Goal: Task Accomplishment & Management: Complete application form

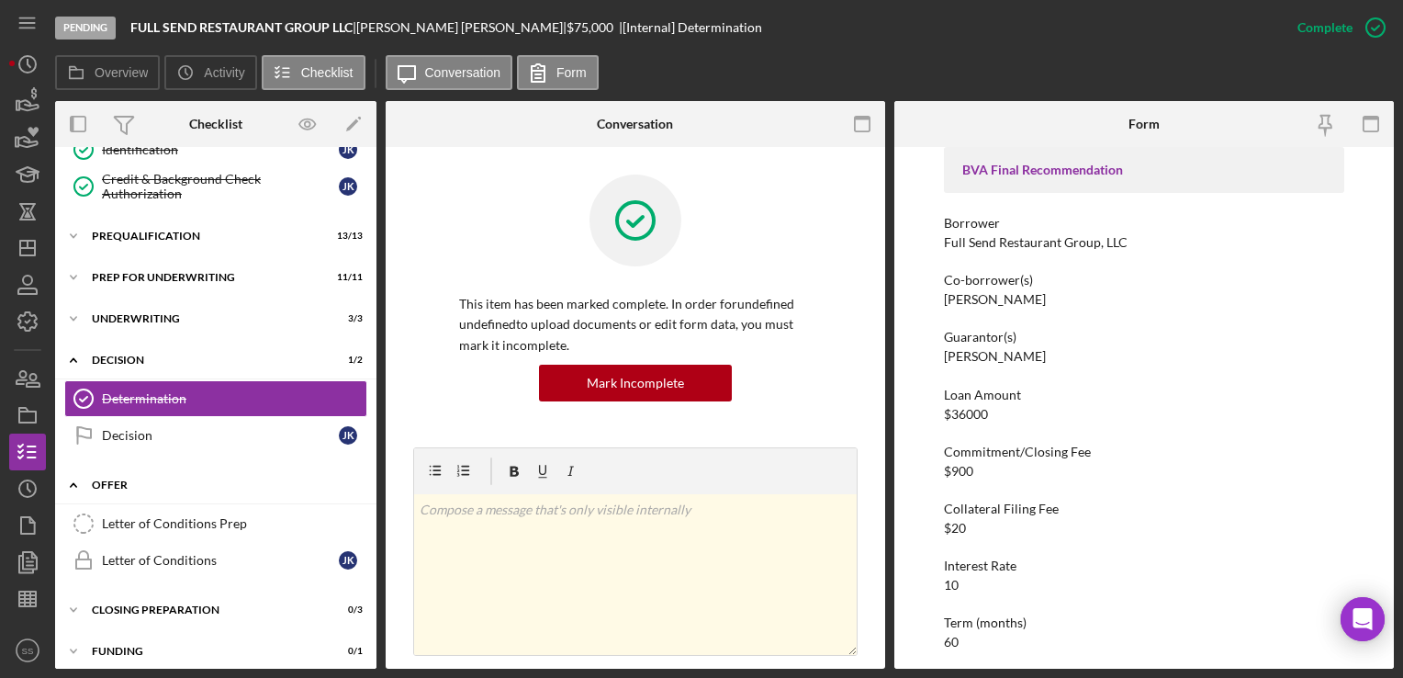
scroll to position [380, 0]
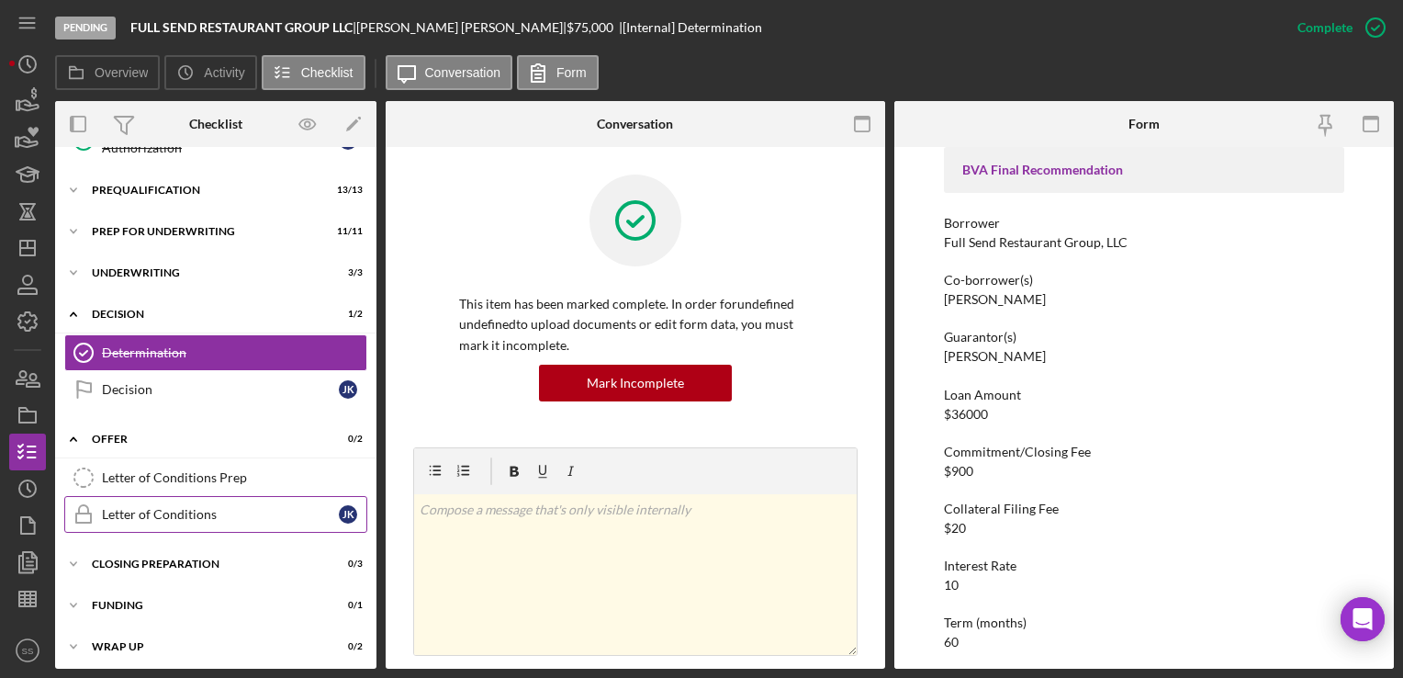
click at [207, 500] on link "Letter of Conditions Letter of Conditions J K" at bounding box center [215, 514] width 303 height 37
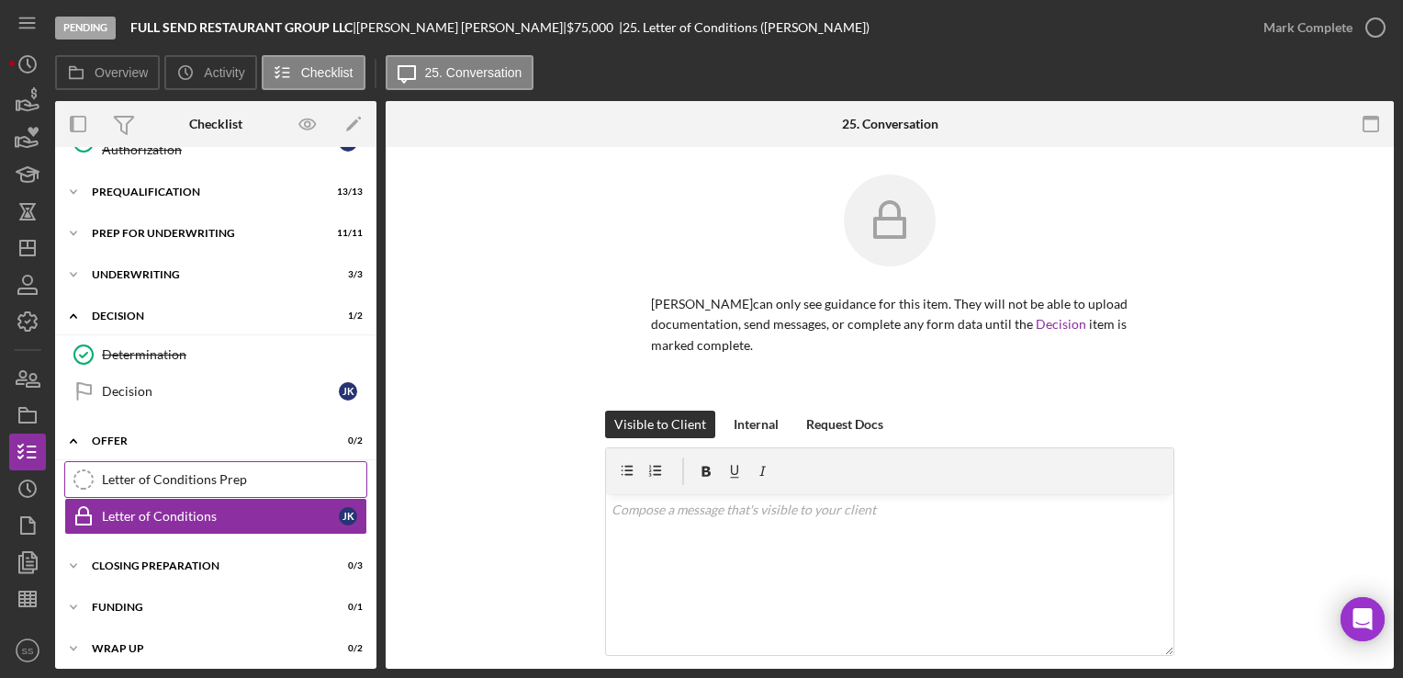
scroll to position [380, 0]
click at [203, 481] on link "Letter of Conditions Prep Letter of Conditions Prep" at bounding box center [215, 477] width 303 height 37
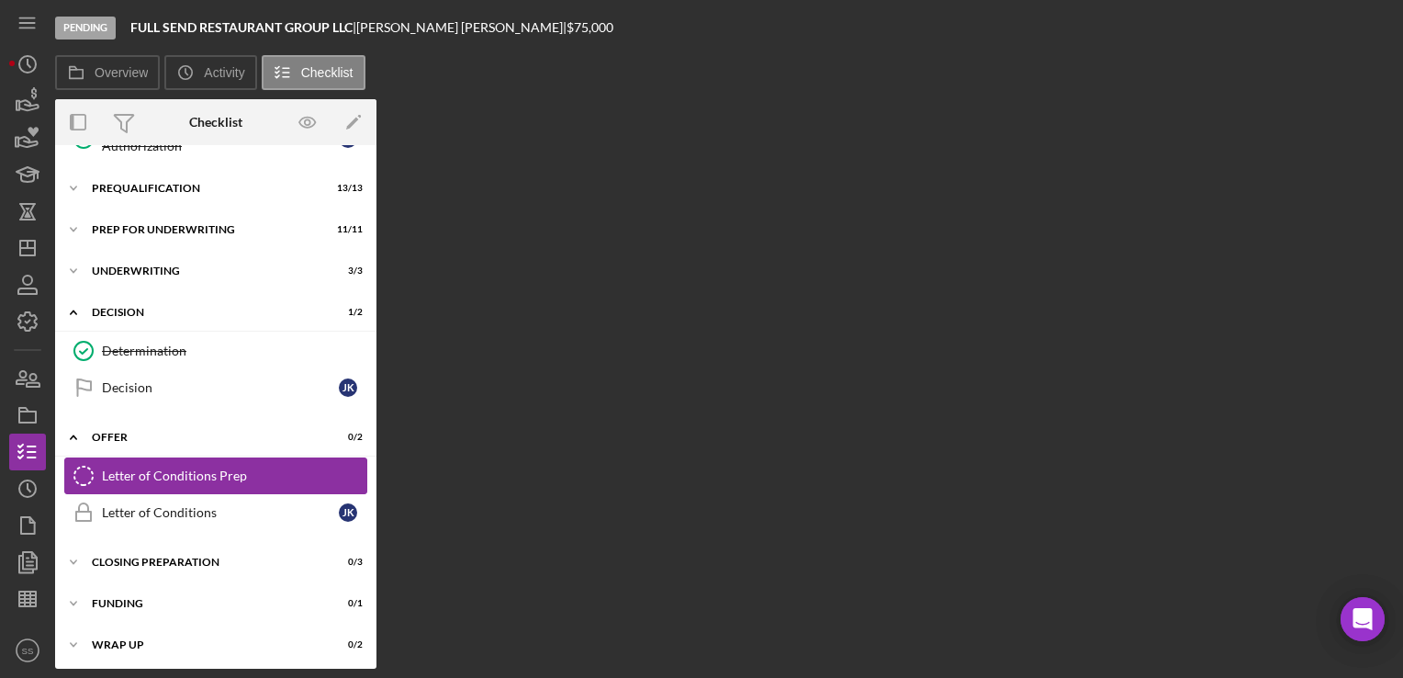
scroll to position [380, 0]
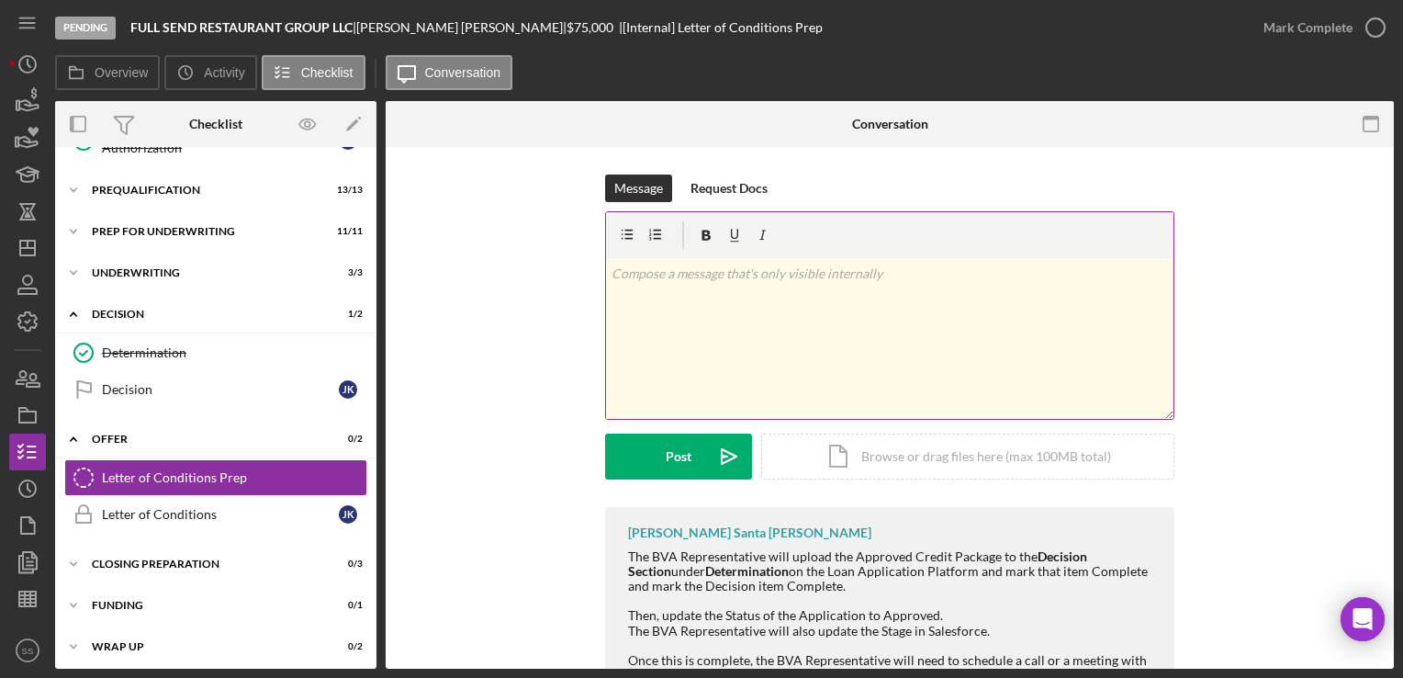
click at [821, 321] on div "v Color teal Color pink Remove color Add row above Add row below Add column bef…" at bounding box center [889, 338] width 567 height 161
click at [230, 565] on div "Icon/Expander Closing Preparation 0 / 3" at bounding box center [215, 563] width 321 height 37
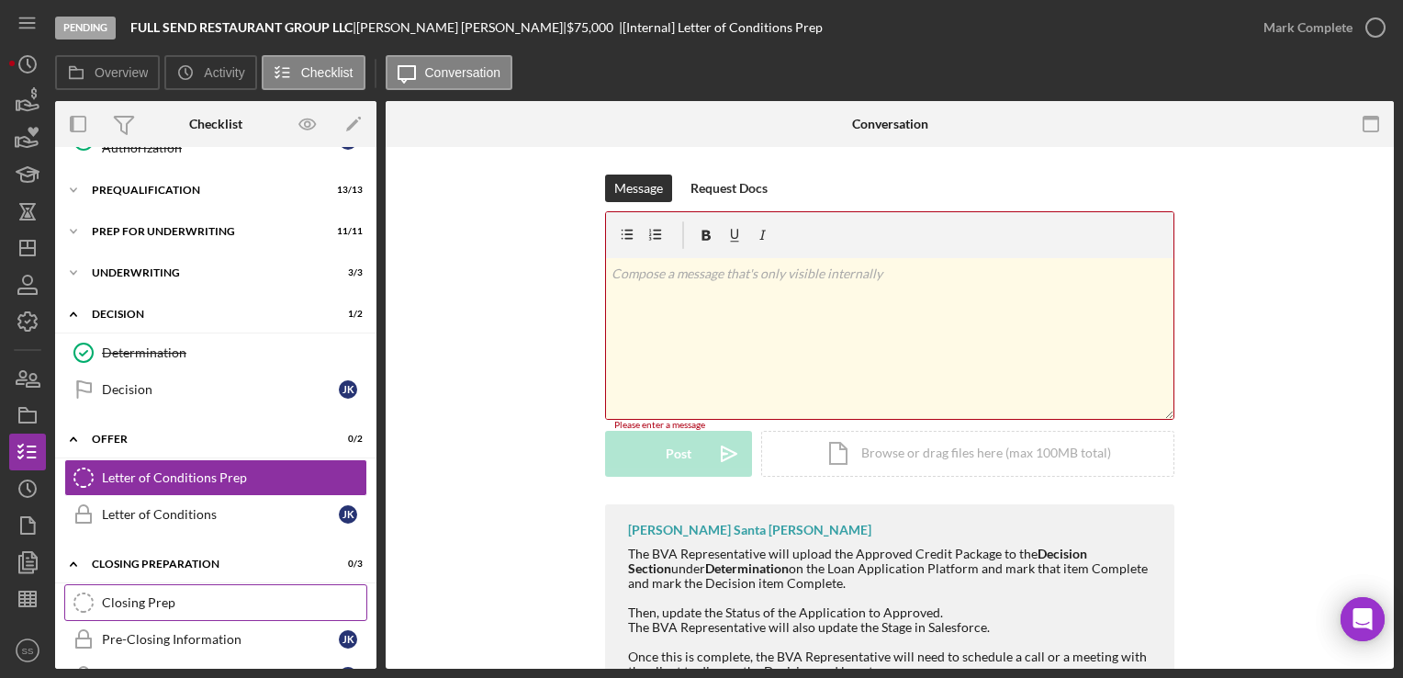
click at [215, 601] on div "Closing Prep" at bounding box center [234, 602] width 264 height 15
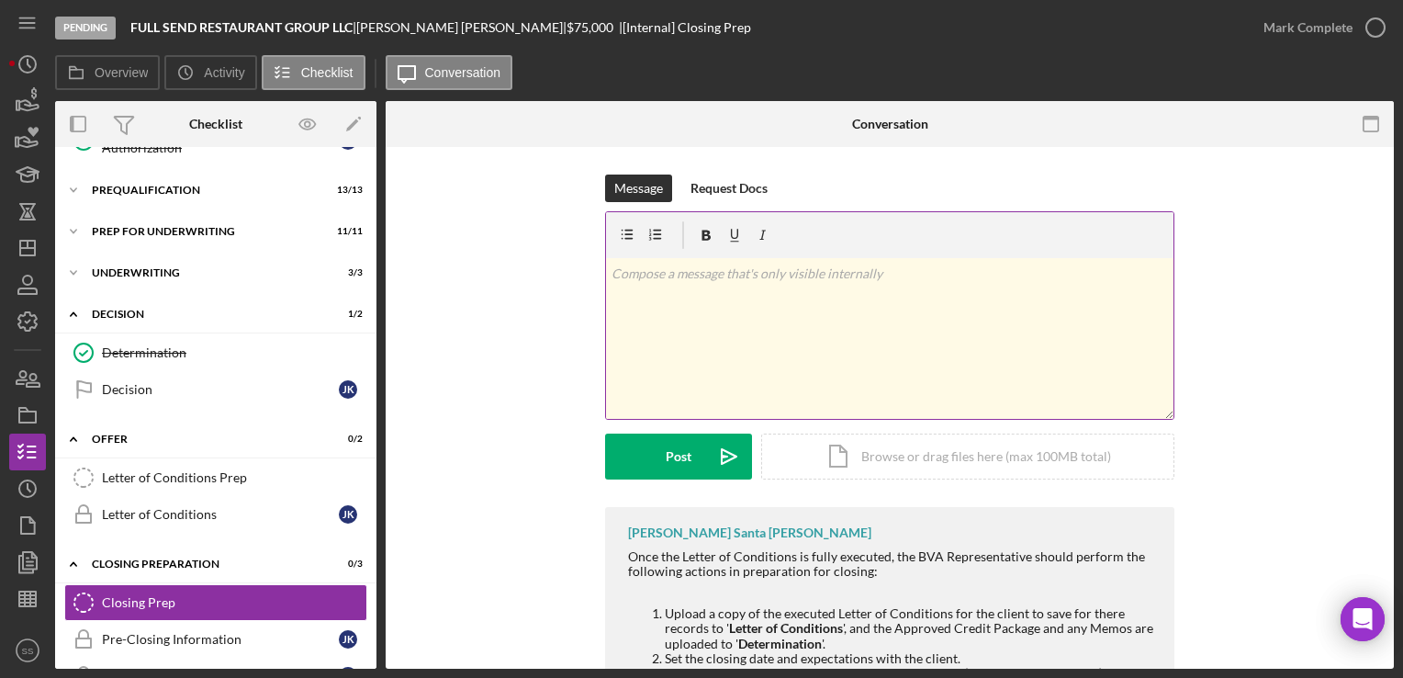
click at [856, 347] on div "v Color teal Color pink Remove color Add row above Add row below Add column bef…" at bounding box center [889, 338] width 567 height 161
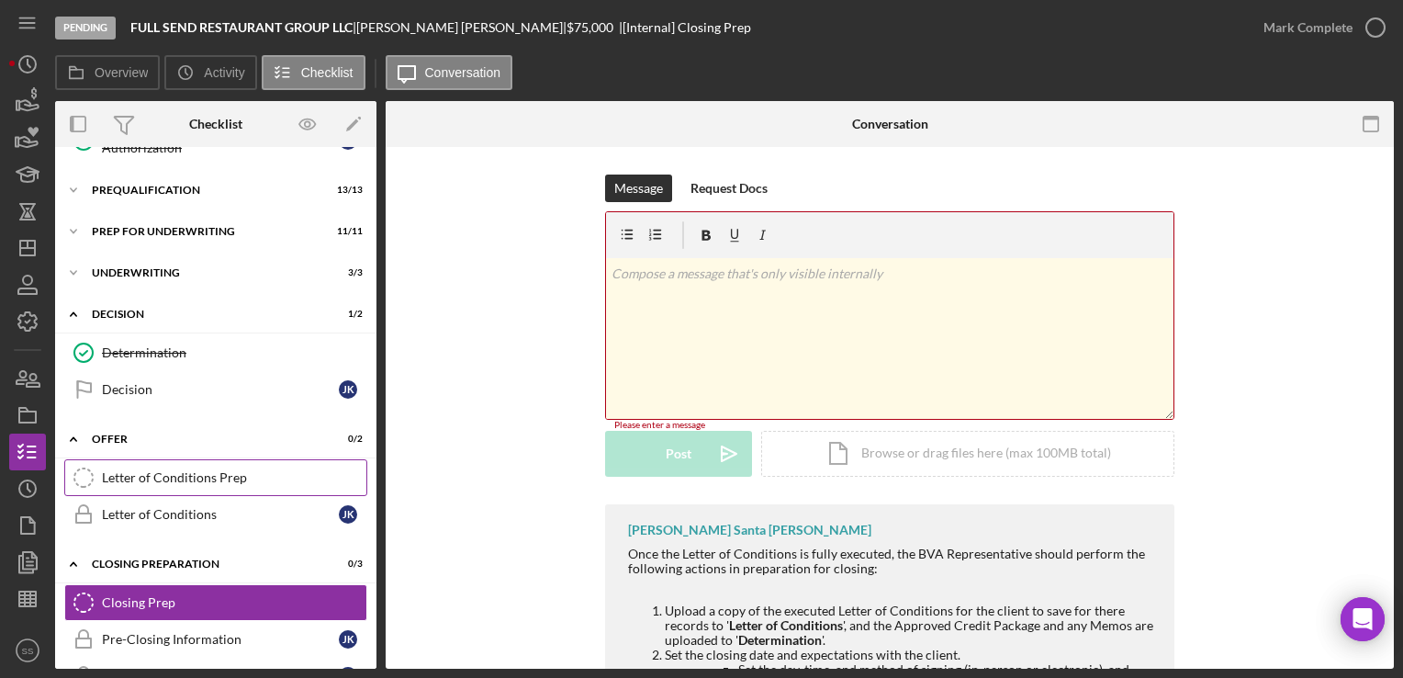
click at [190, 475] on div "Letter of Conditions Prep" at bounding box center [234, 477] width 264 height 15
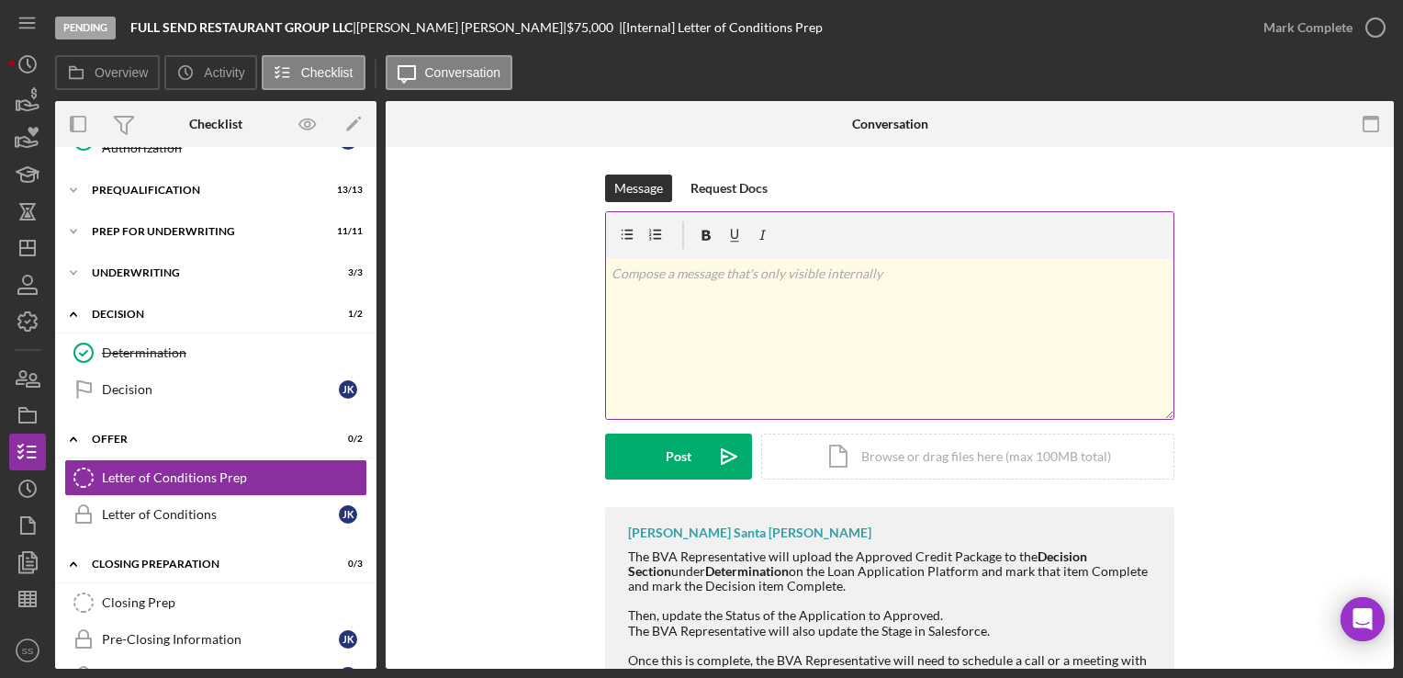
click at [783, 308] on div "v Color teal Color pink Remove color Add row above Add row below Add column bef…" at bounding box center [889, 338] width 567 height 161
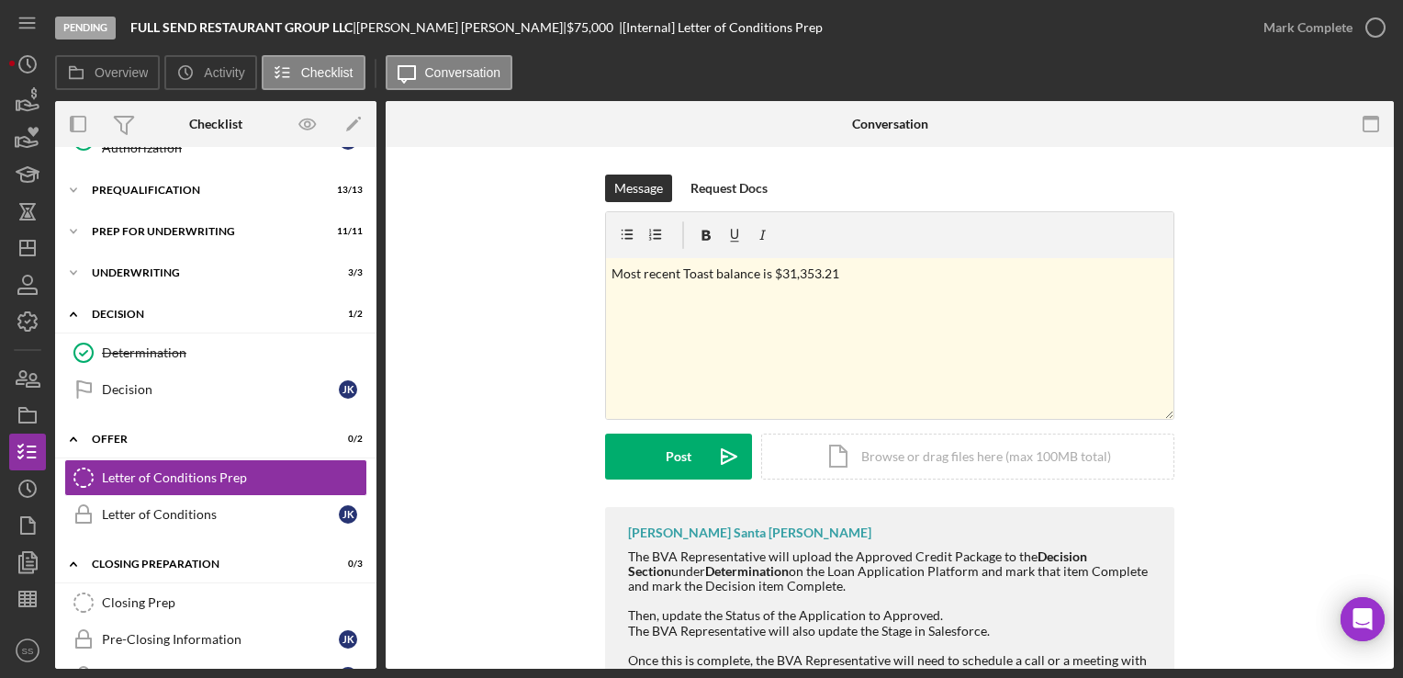
click at [1243, 350] on div "Message Request Docs v Color teal Color pink Remove color Add row above Add row…" at bounding box center [889, 340] width 953 height 332
click at [920, 456] on div "Icon/Document Browse or drag files here (max 100MB total) Tap to choose files o…" at bounding box center [967, 456] width 413 height 46
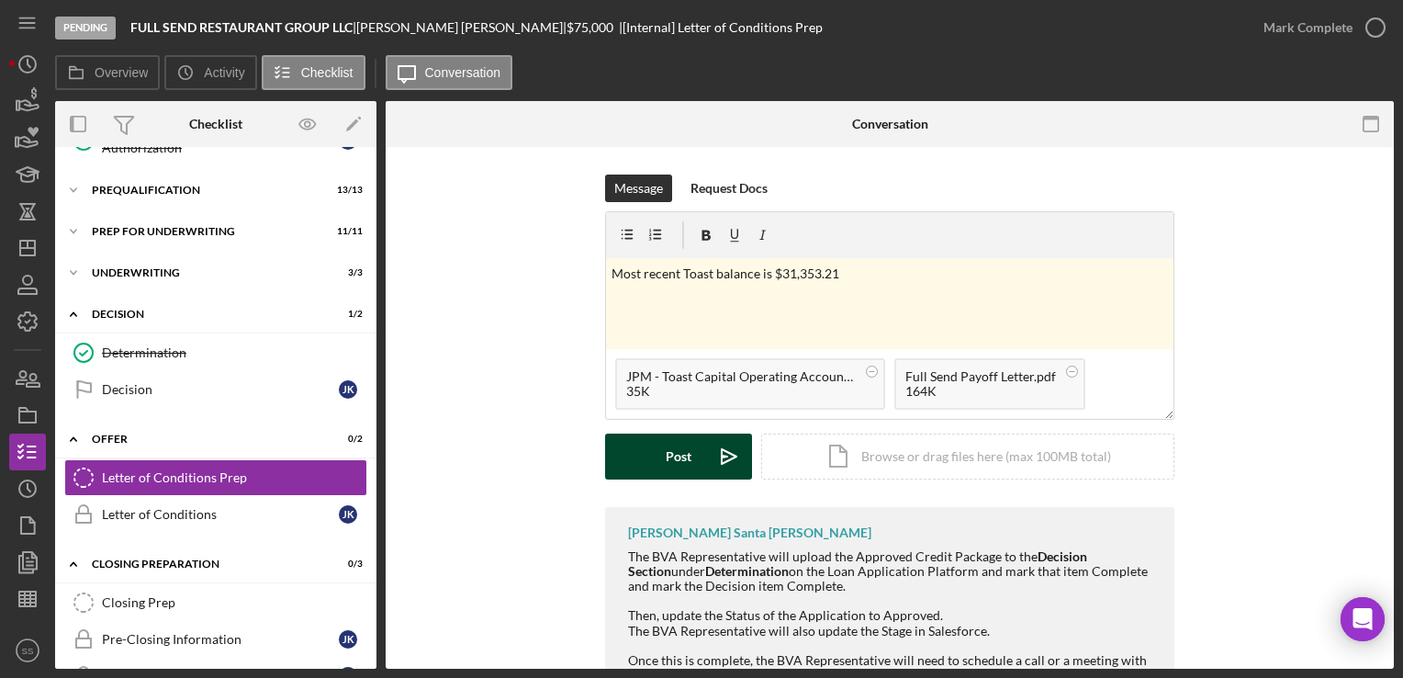
click at [676, 457] on div "Post" at bounding box center [679, 456] width 26 height 46
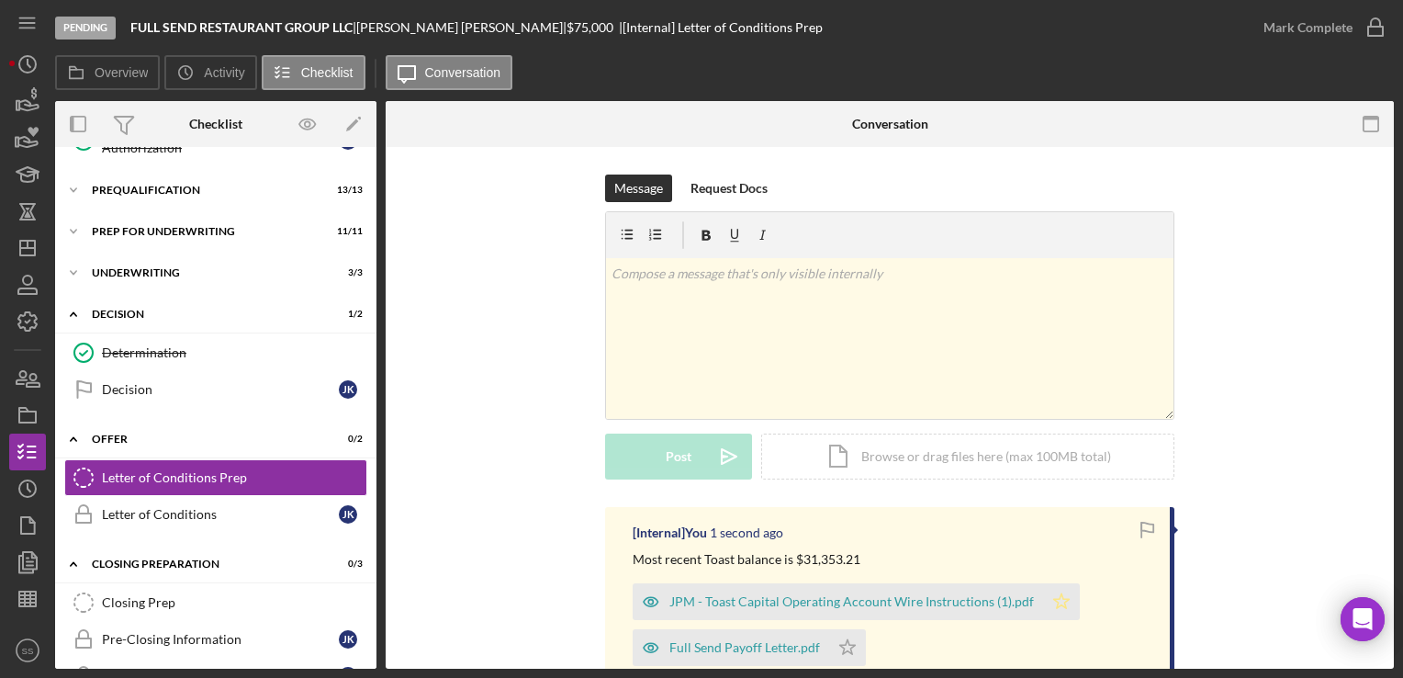
click at [1051, 592] on icon "Icon/Star" at bounding box center [1061, 601] width 37 height 37
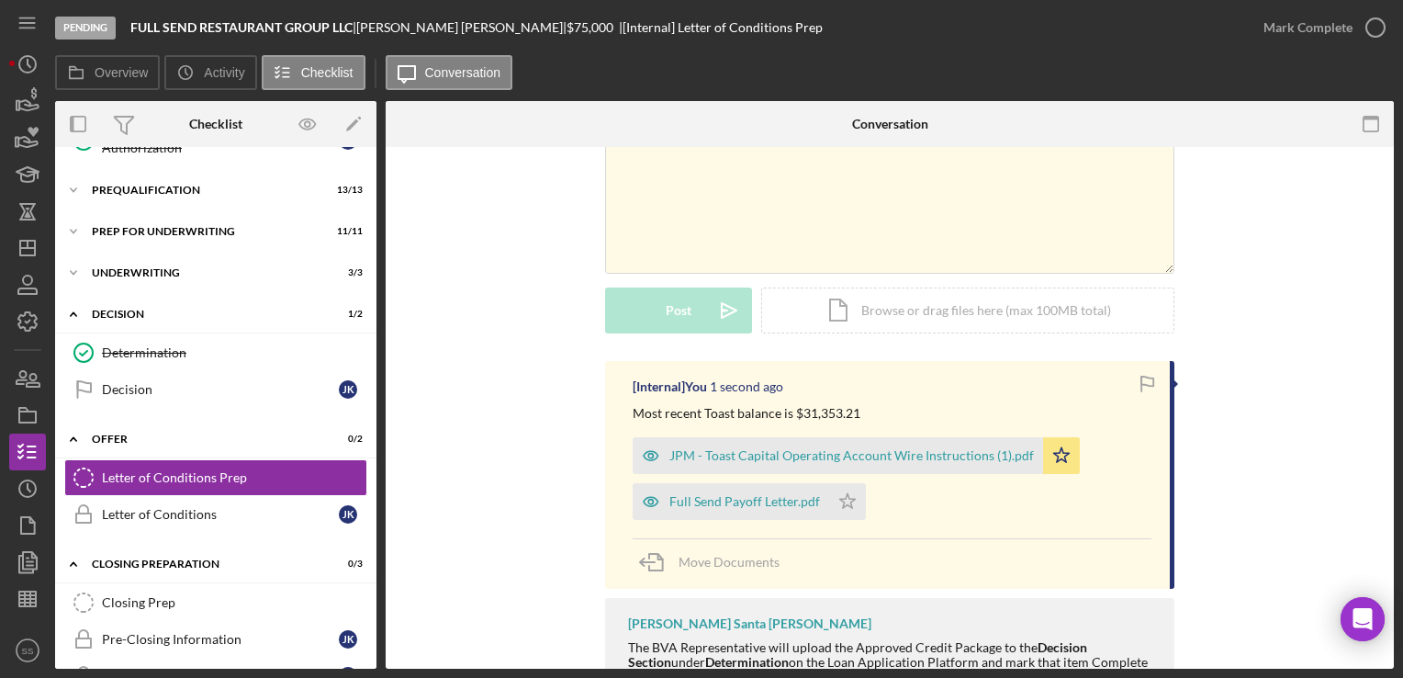
scroll to position [147, 0]
click at [842, 508] on icon "Icon/Star" at bounding box center [847, 500] width 37 height 37
click at [20, 72] on icon "Icon/History" at bounding box center [28, 64] width 46 height 46
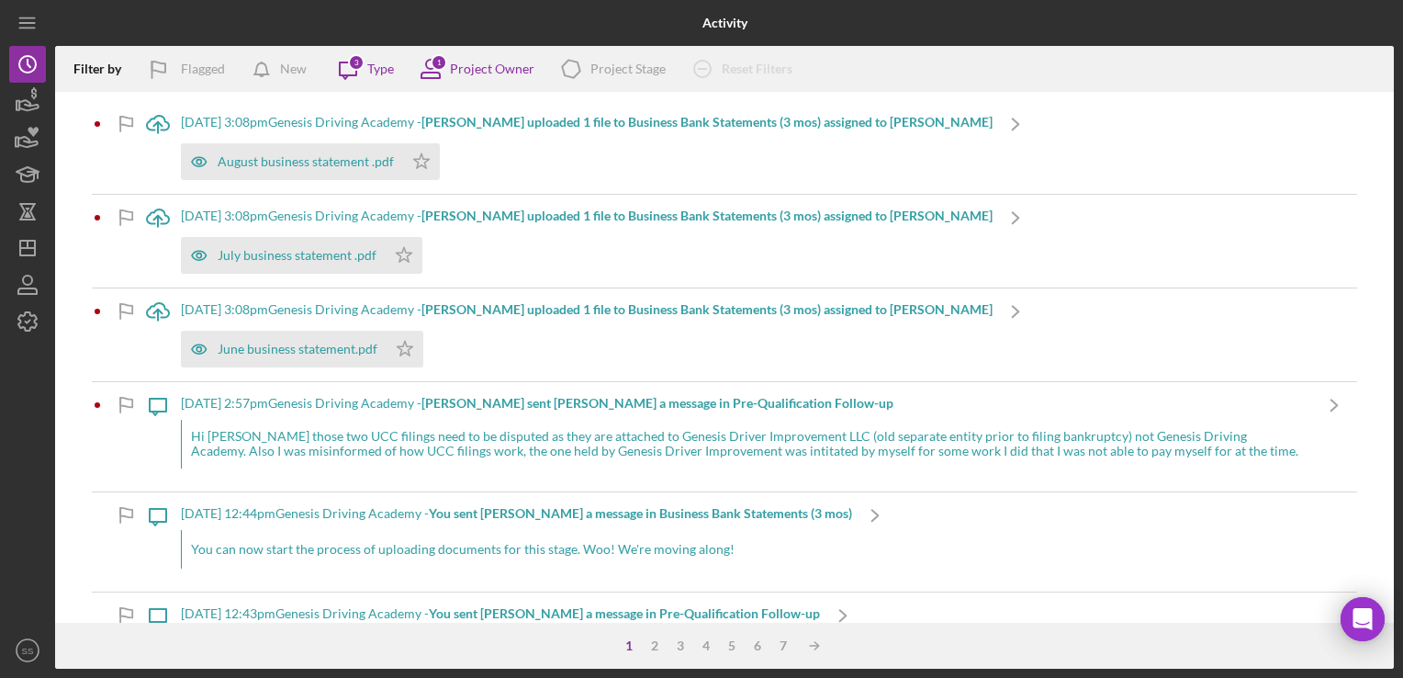
click at [4, 219] on div "Activity Filter by Flagged New Icon/Message 3 Type 1 Project Owner Icon/Product…" at bounding box center [701, 339] width 1403 height 678
click at [19, 235] on icon "Icon/Dashboard" at bounding box center [28, 248] width 46 height 46
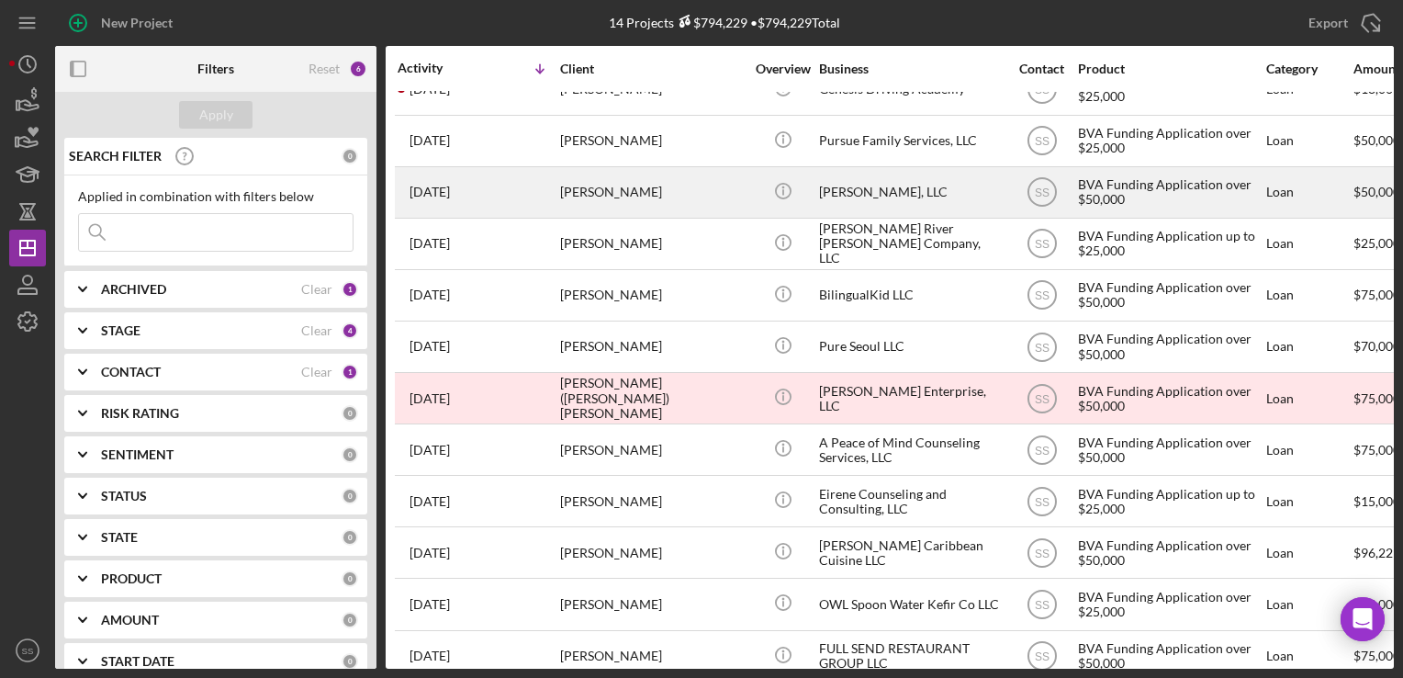
scroll to position [29, 0]
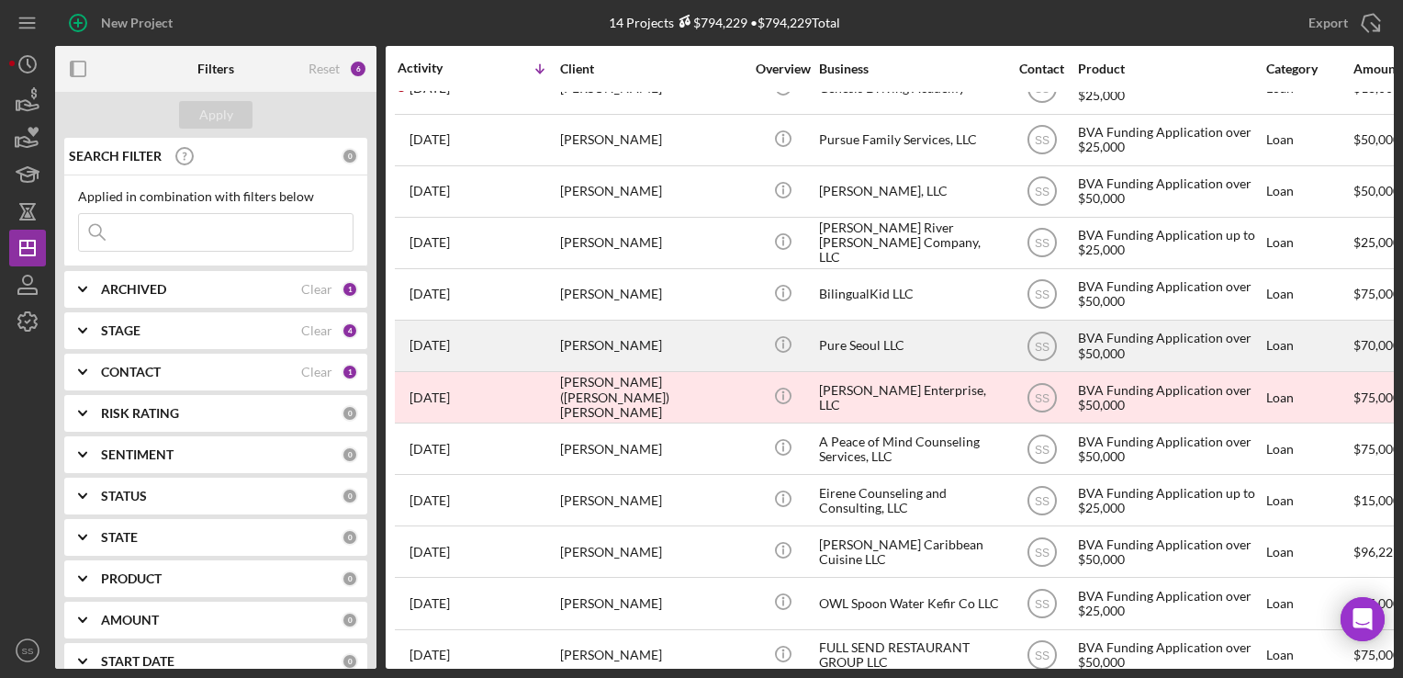
click at [610, 340] on div "[PERSON_NAME]" at bounding box center [652, 345] width 184 height 49
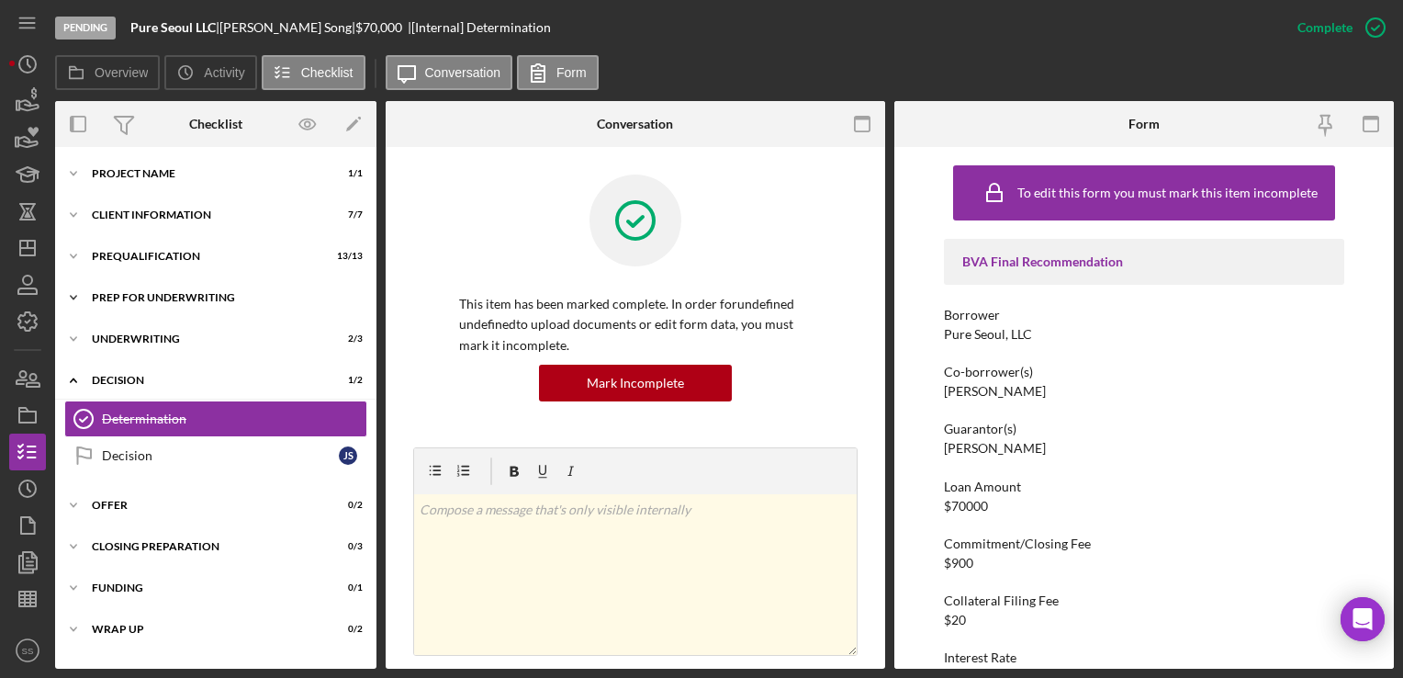
click at [229, 292] on div "Prep for Underwriting" at bounding box center [223, 297] width 262 height 11
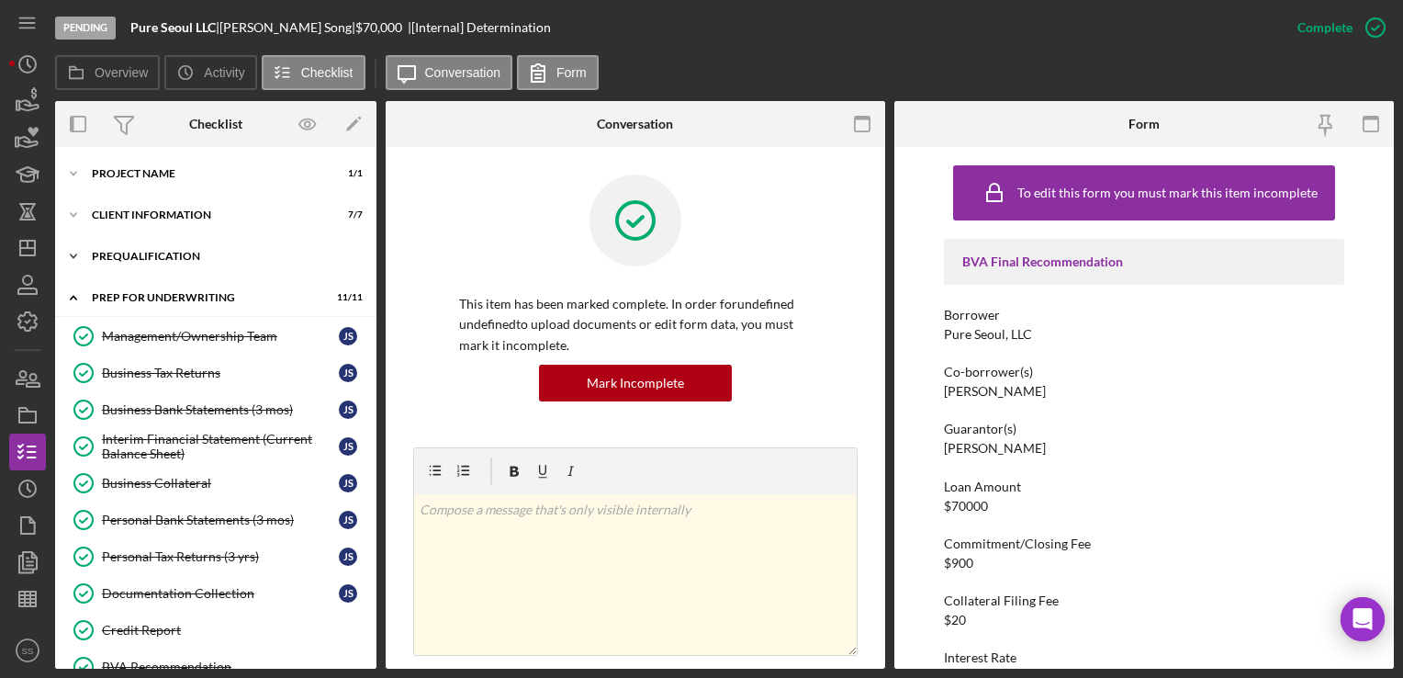
click at [188, 248] on div "Icon/Expander Prequalification 13 / 13" at bounding box center [215, 256] width 321 height 37
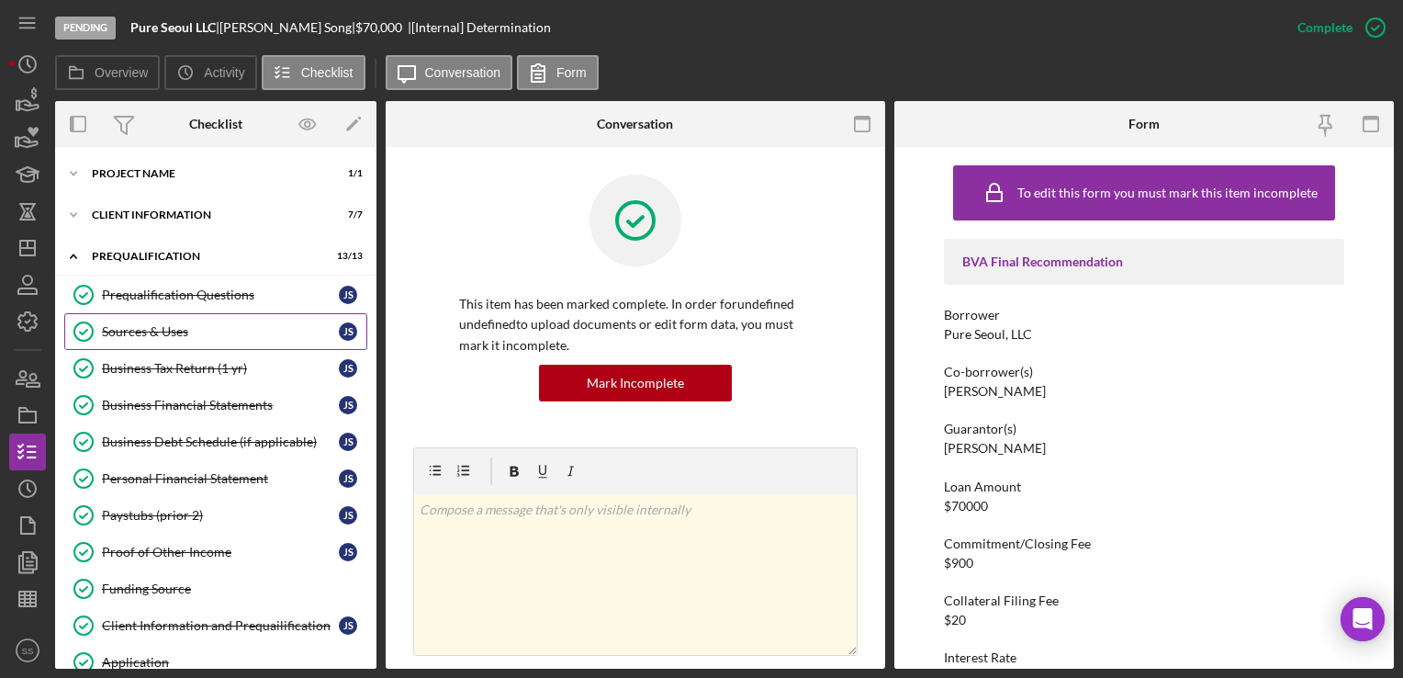
click at [187, 334] on div "Sources & Uses" at bounding box center [220, 331] width 237 height 15
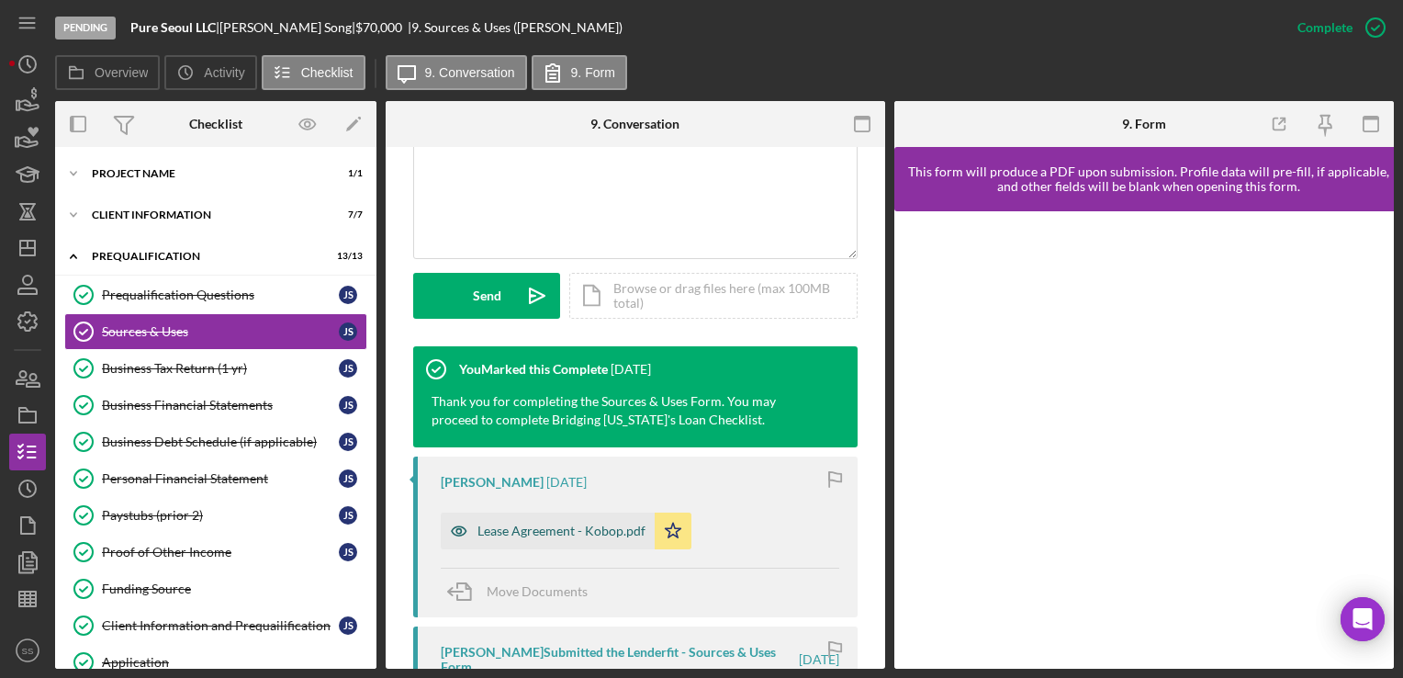
scroll to position [703, 0]
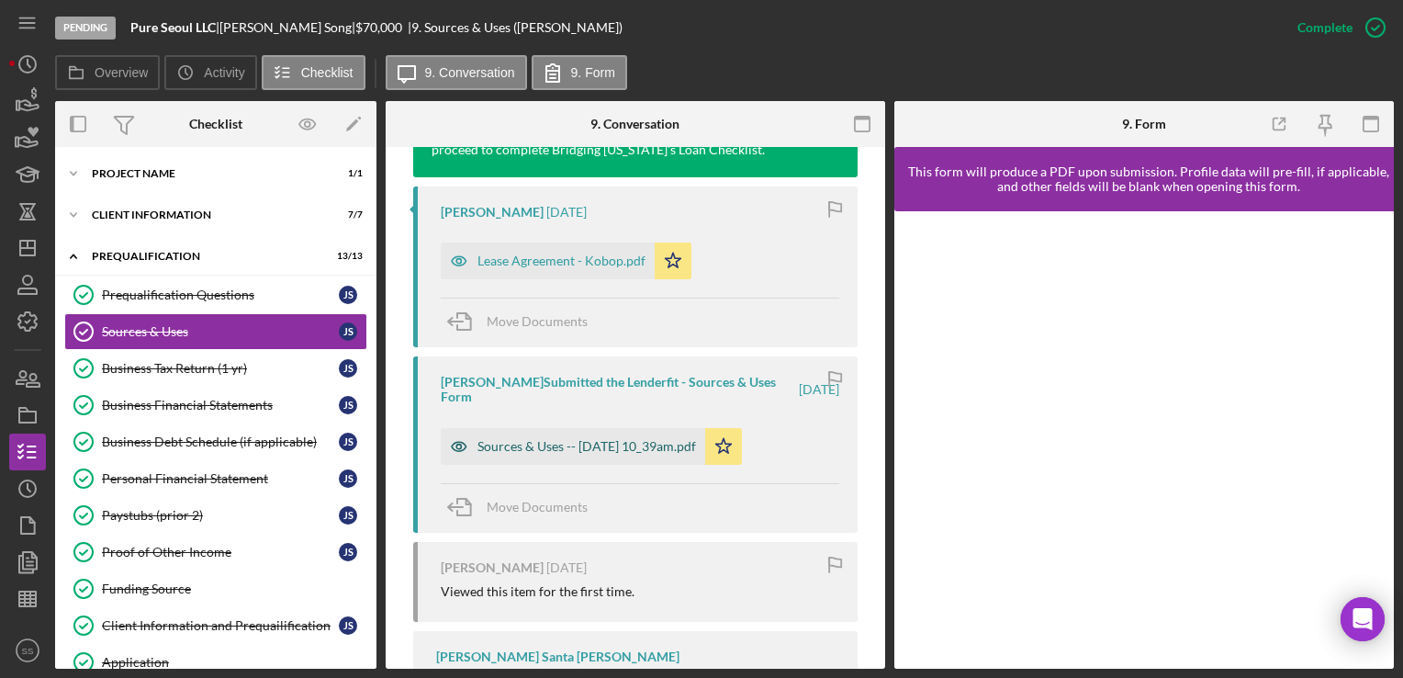
click at [533, 439] on div "Sources & Uses -- [DATE] 10_39am.pdf" at bounding box center [586, 446] width 219 height 15
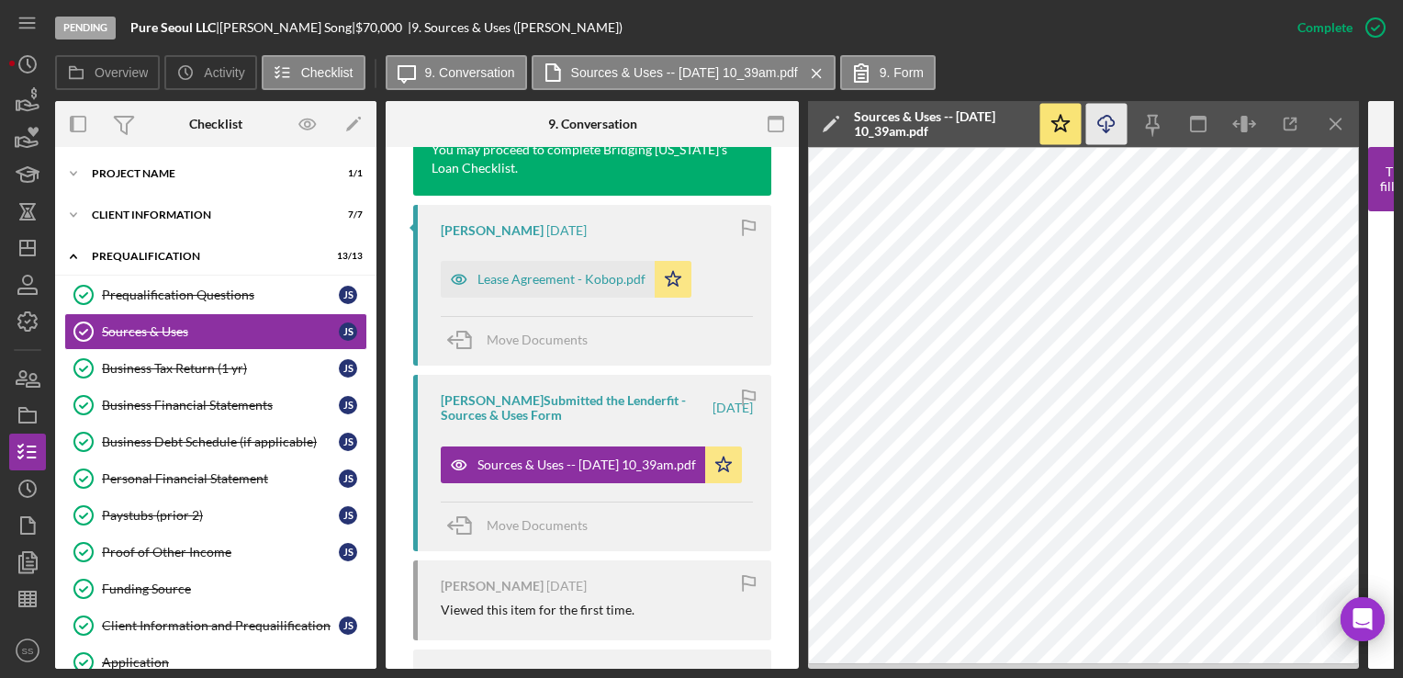
click at [1109, 120] on icon "Icon/Download" at bounding box center [1106, 124] width 41 height 41
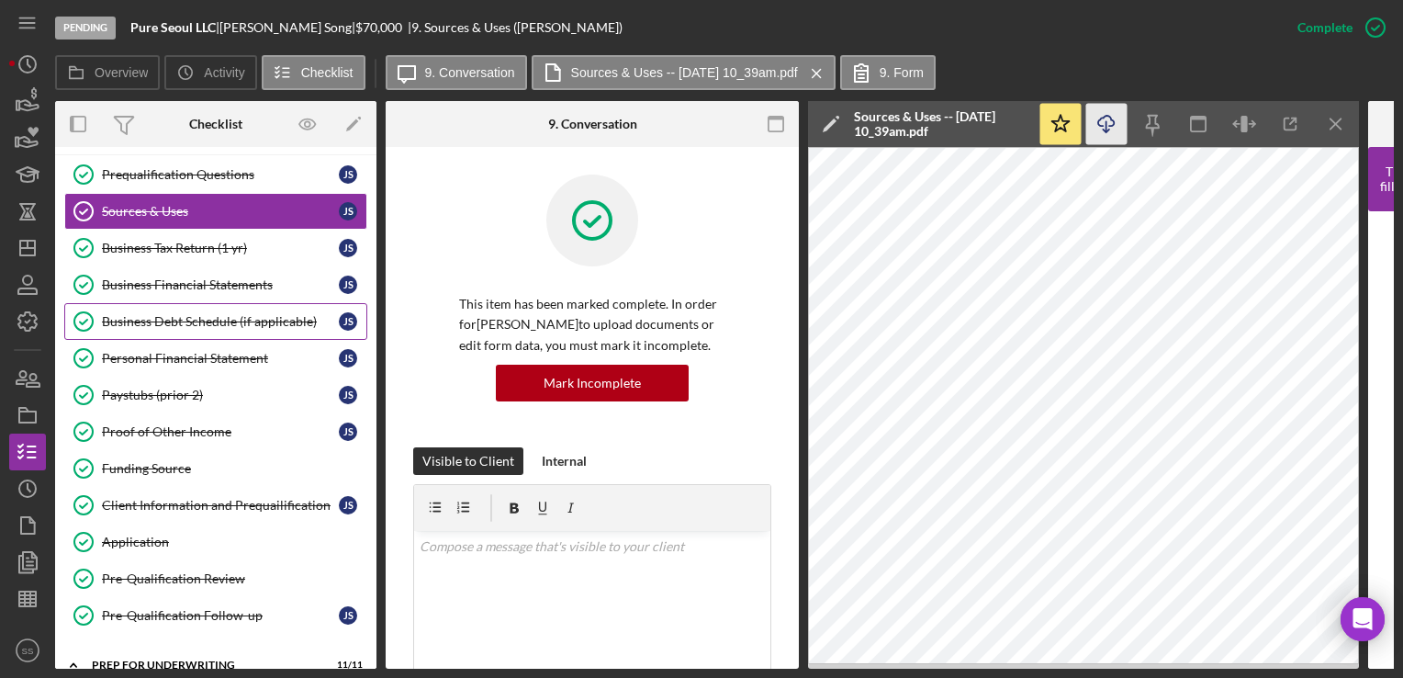
scroll to position [0, 0]
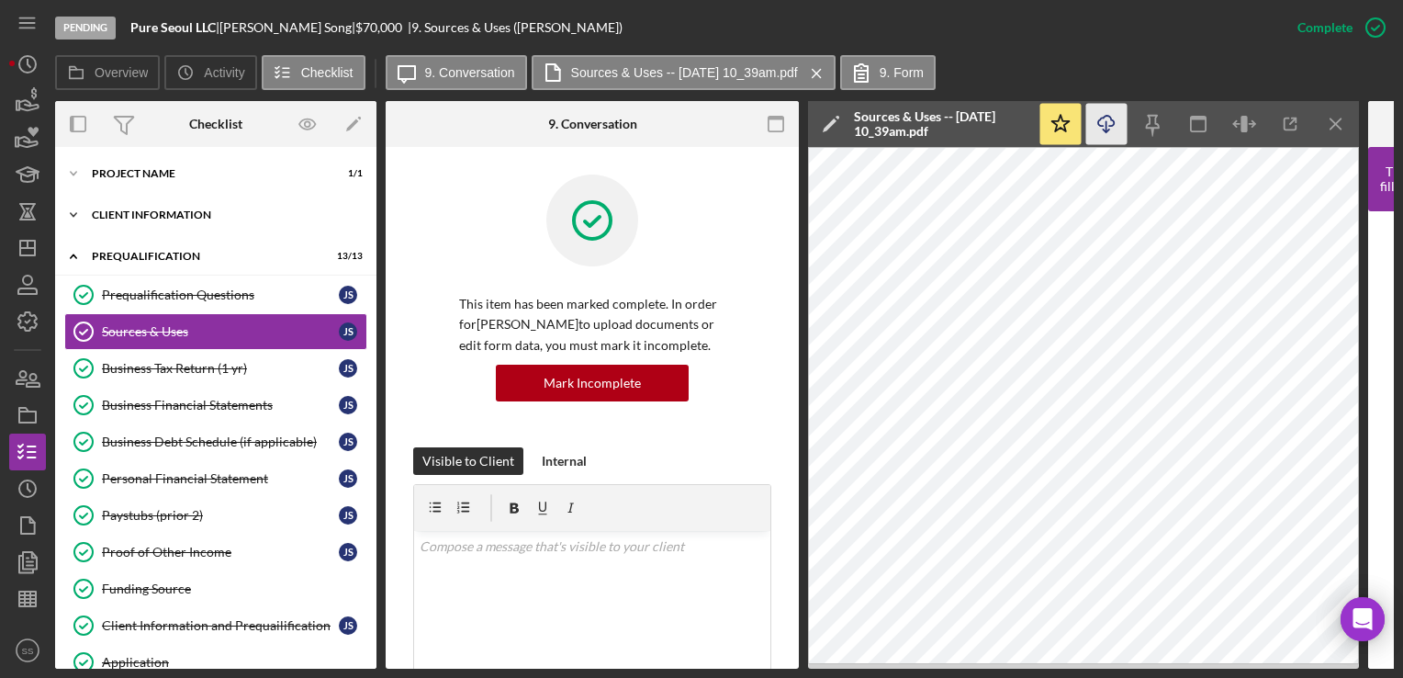
click at [199, 219] on div "Client Information" at bounding box center [223, 214] width 262 height 11
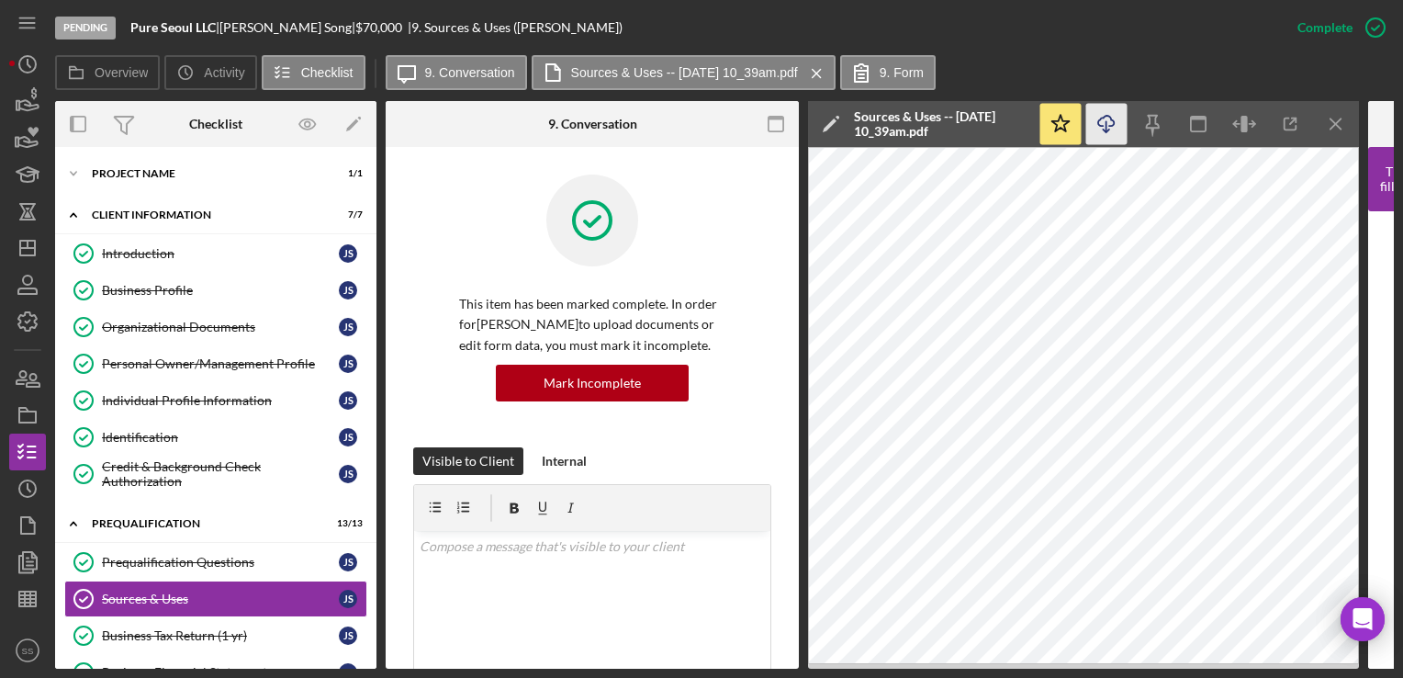
click at [216, 115] on div "Checklist" at bounding box center [215, 124] width 53 height 46
click at [125, 74] on label "Overview" at bounding box center [121, 72] width 53 height 15
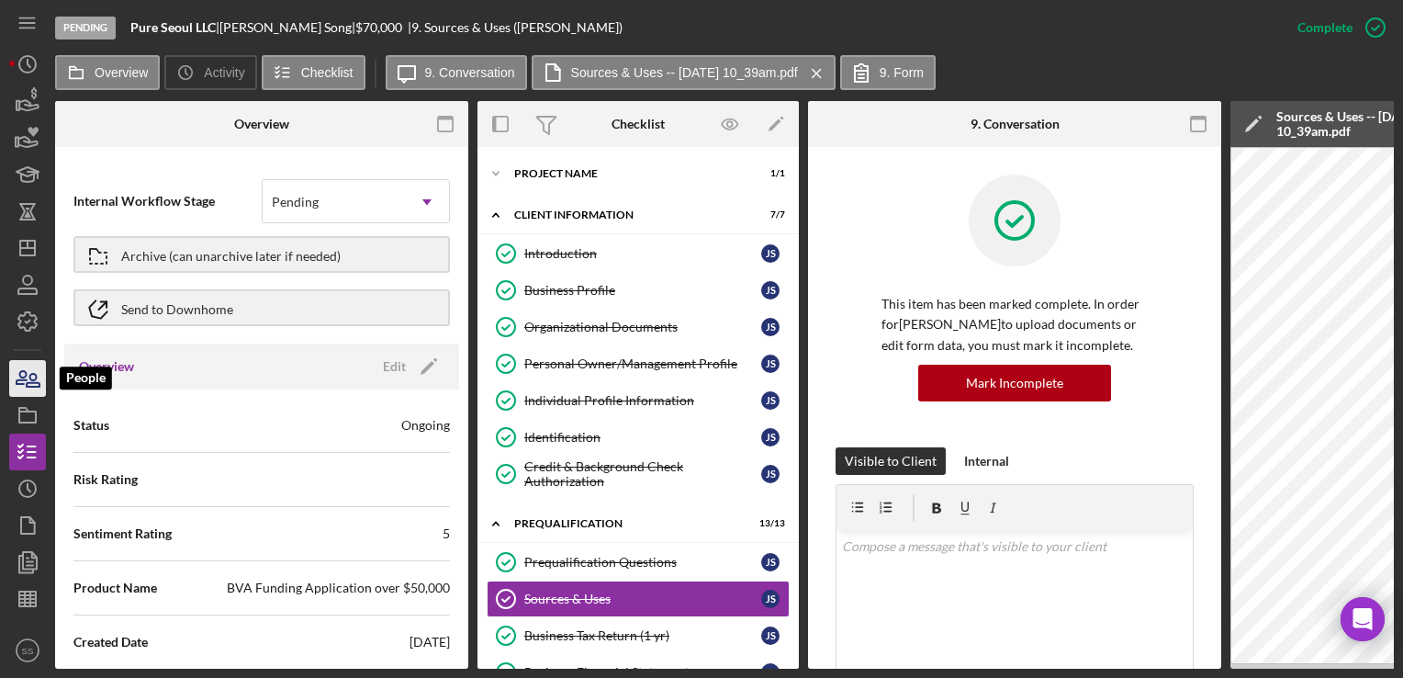
click at [16, 391] on icon "button" at bounding box center [28, 378] width 46 height 46
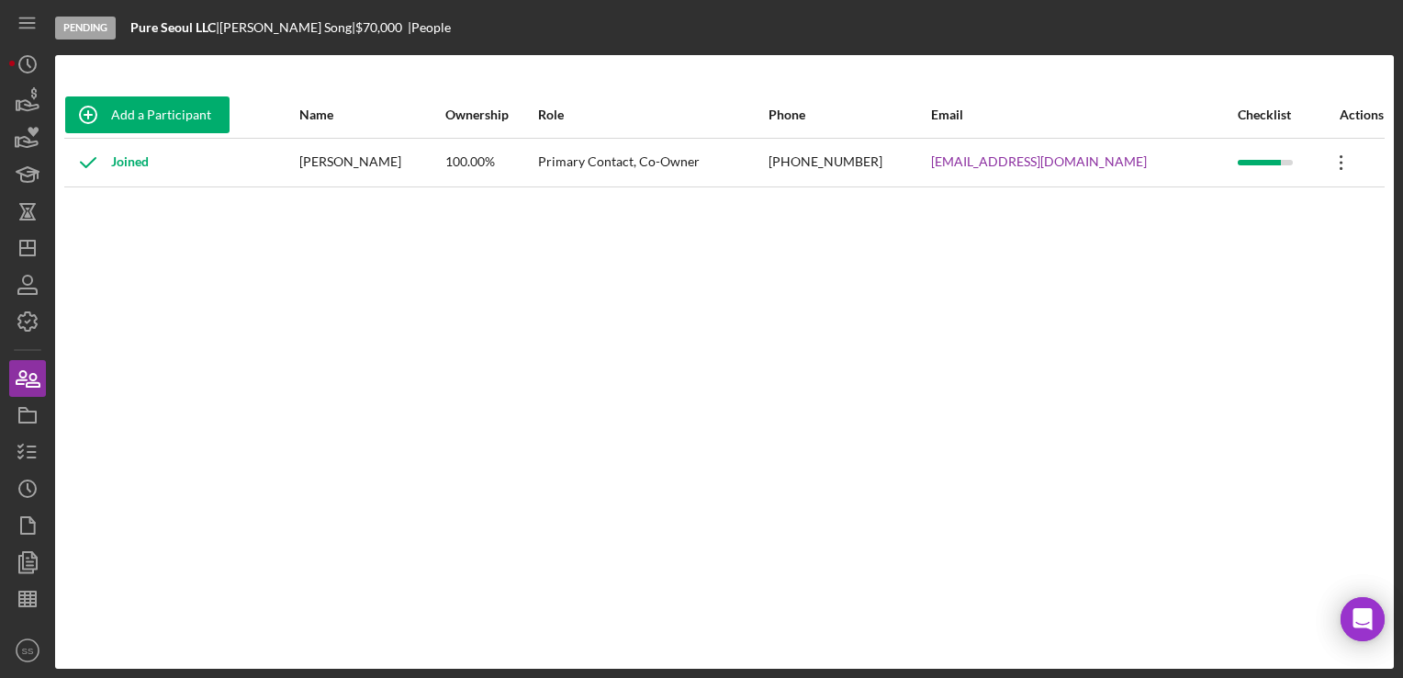
click at [1344, 156] on icon "Icon/Overflow" at bounding box center [1342, 163] width 46 height 46
click at [1213, 205] on div "Icon/Edit Edit" at bounding box center [1246, 211] width 202 height 38
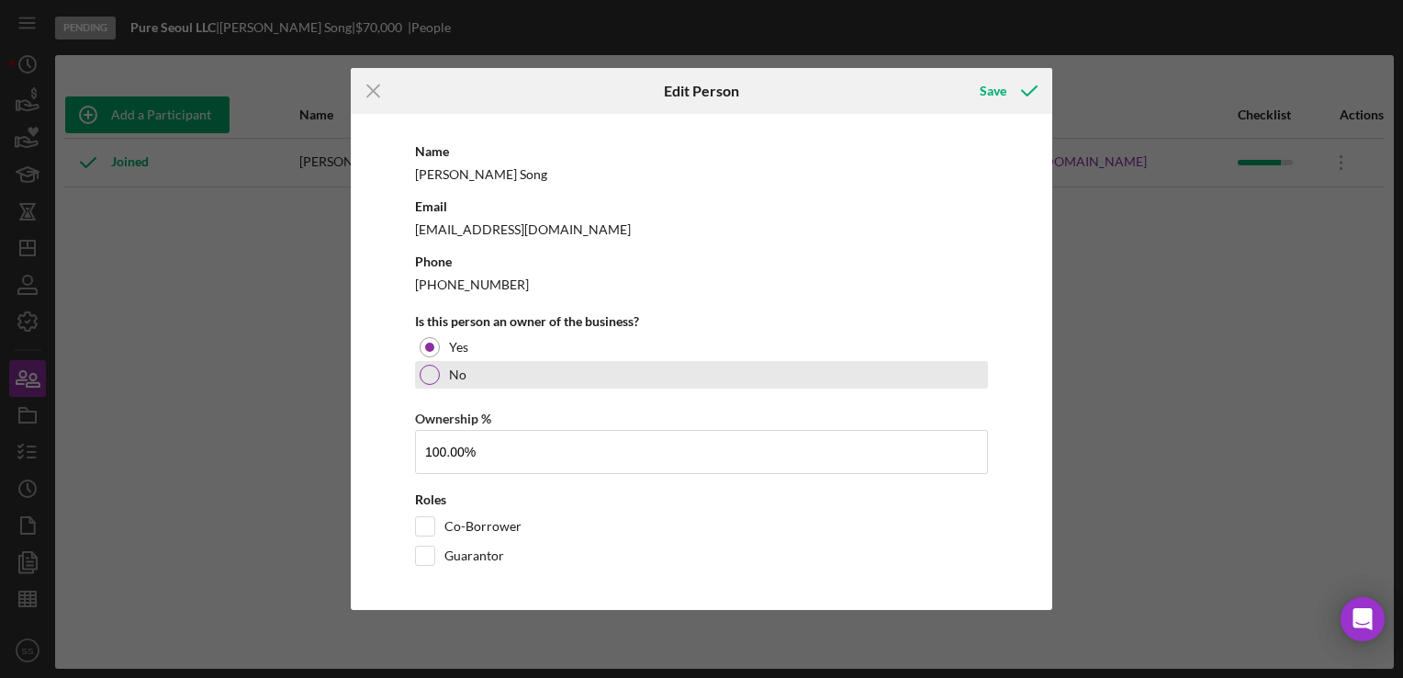
scroll to position [65, 0]
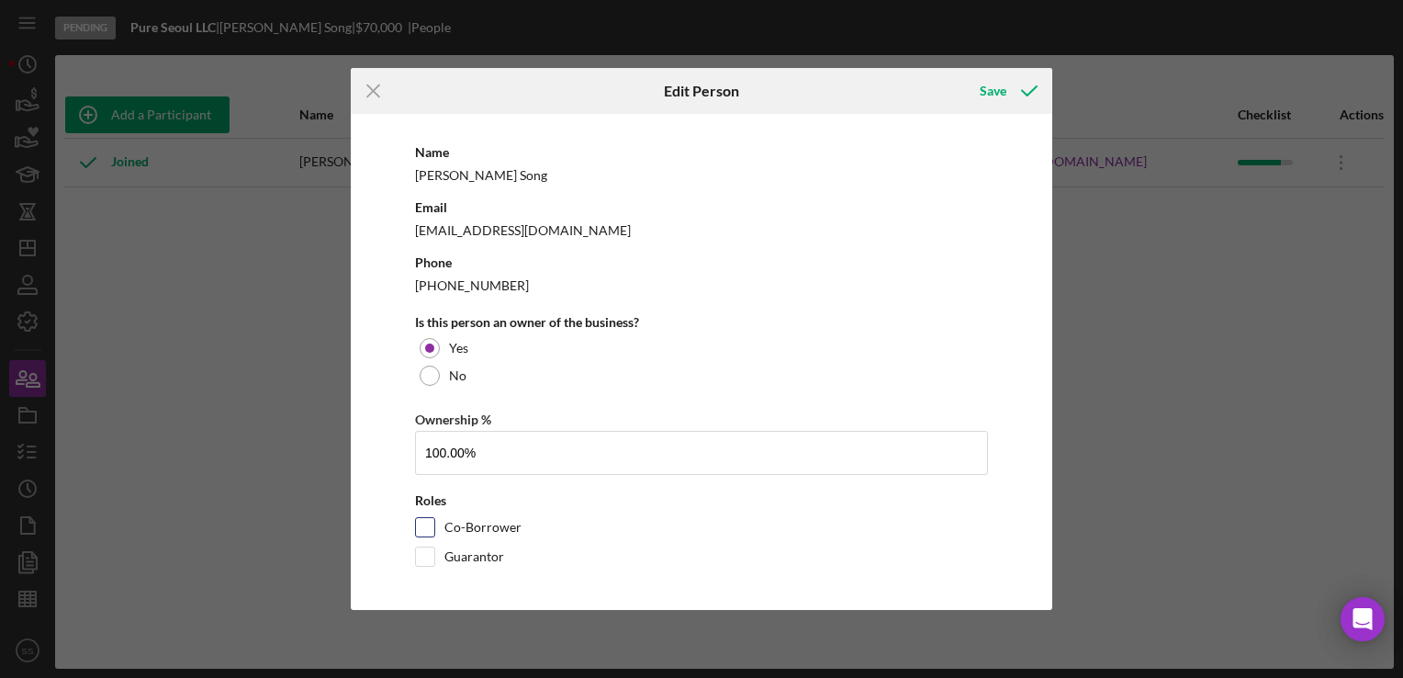
click at [420, 522] on input "Co-Borrower" at bounding box center [425, 527] width 18 height 18
checkbox input "true"
click at [421, 560] on input "Guarantor" at bounding box center [425, 556] width 18 height 18
checkbox input "true"
click at [1028, 86] on icon "button" at bounding box center [1029, 91] width 46 height 46
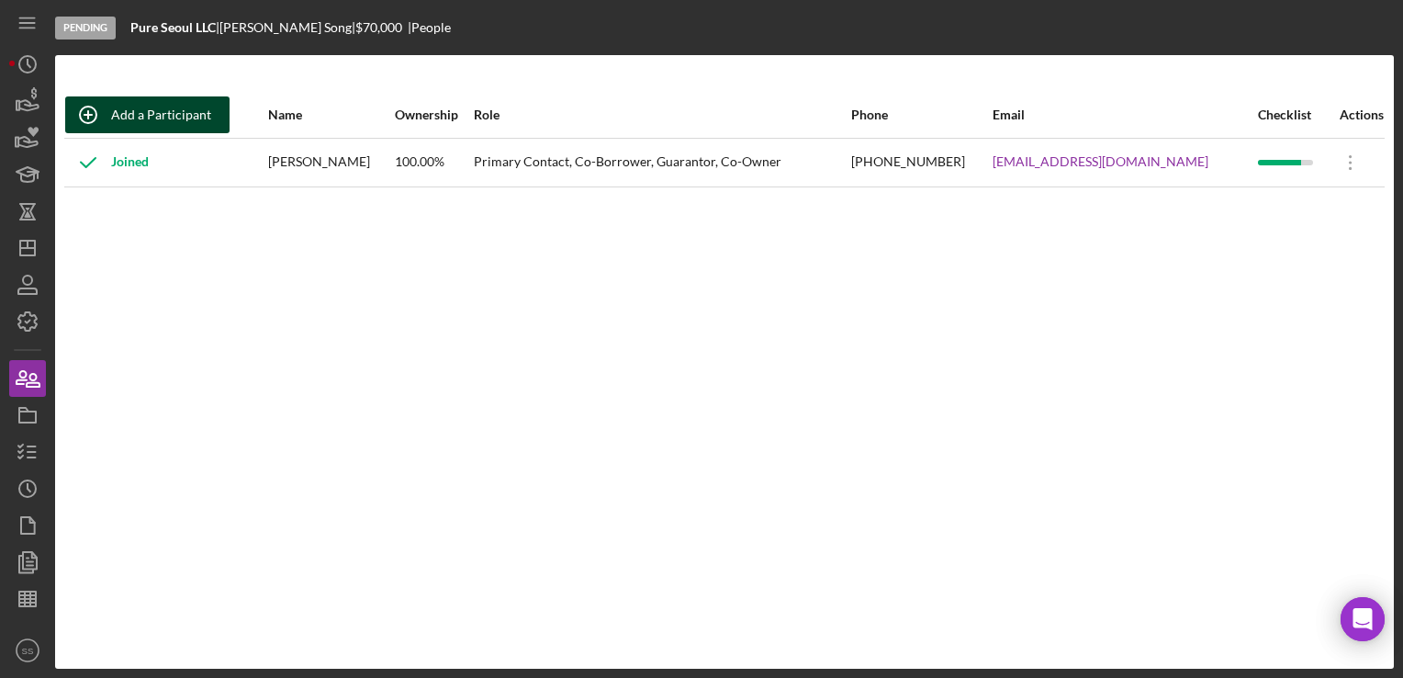
click at [130, 107] on div "Add a Participant" at bounding box center [161, 114] width 100 height 37
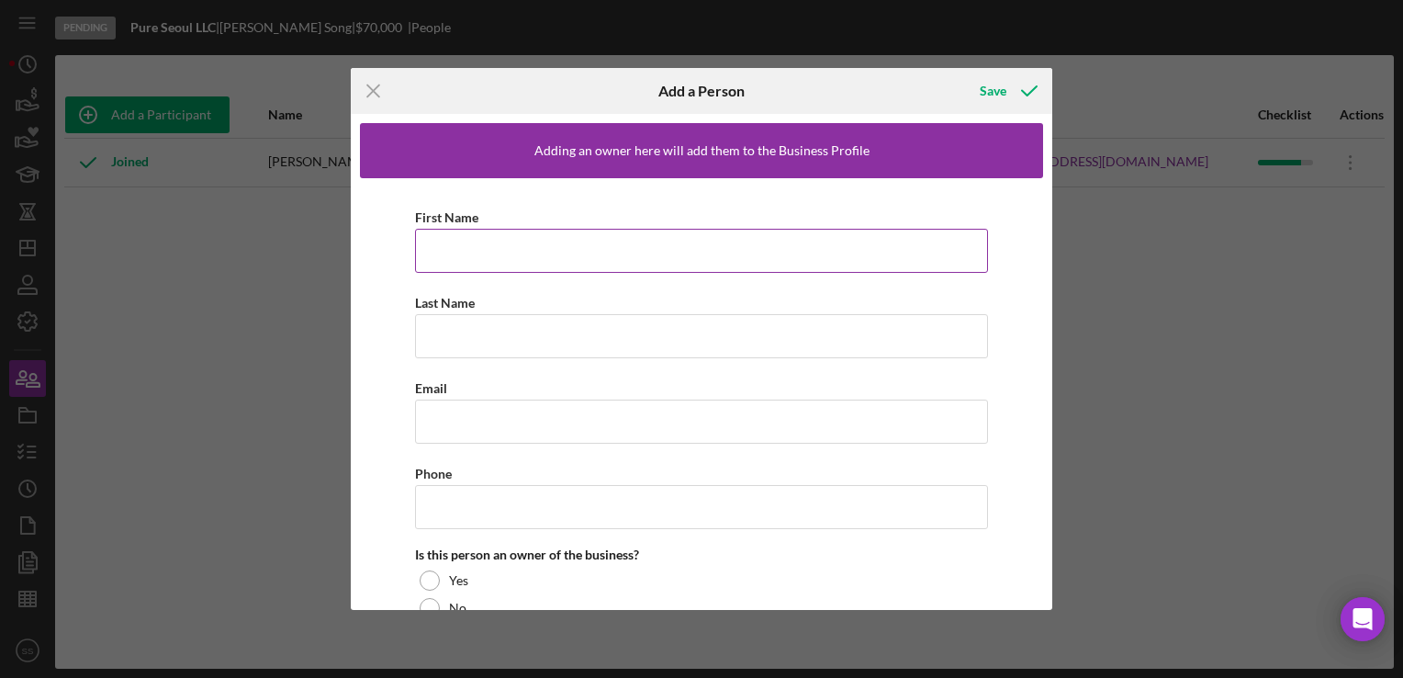
click at [474, 266] on input "First Name" at bounding box center [701, 251] width 573 height 44
type input "[PERSON_NAME]"
click at [583, 435] on input "Email" at bounding box center [701, 421] width 573 height 44
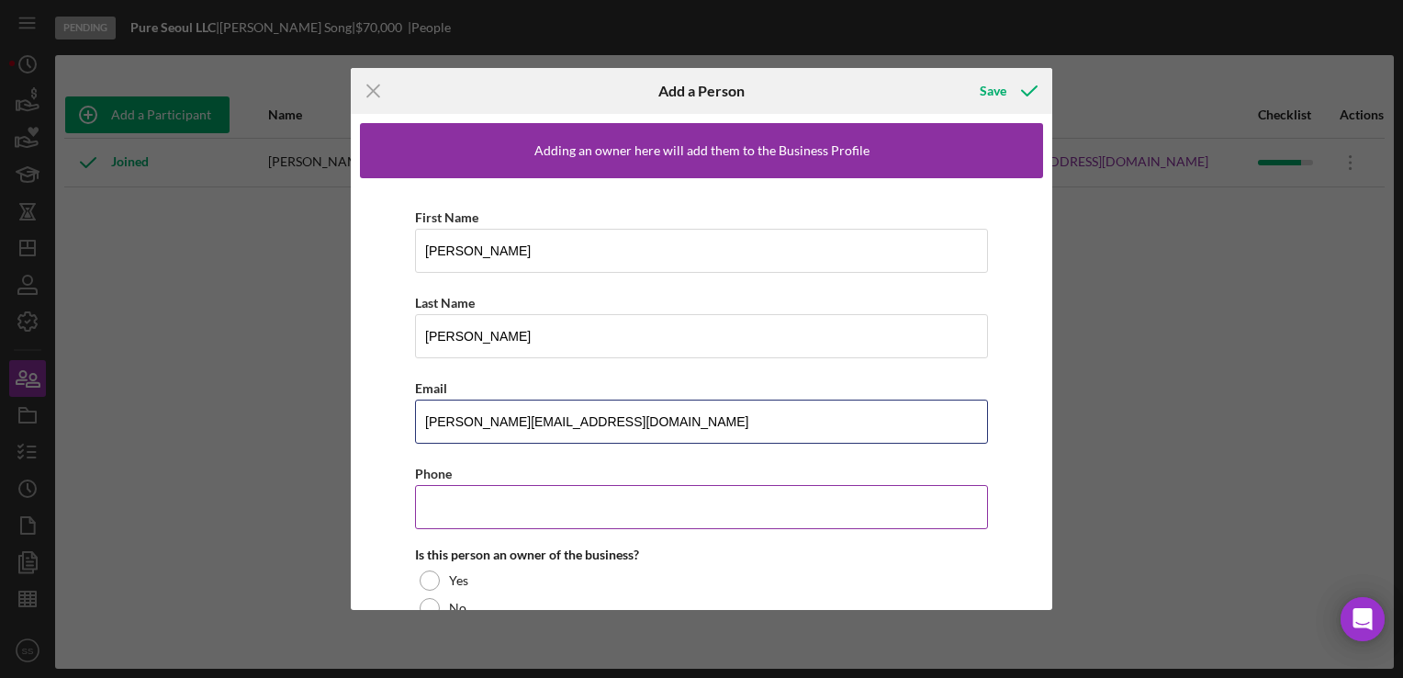
type input "[PERSON_NAME][EMAIL_ADDRESS][DOMAIN_NAME]"
click at [592, 505] on input "Phone" at bounding box center [701, 507] width 573 height 44
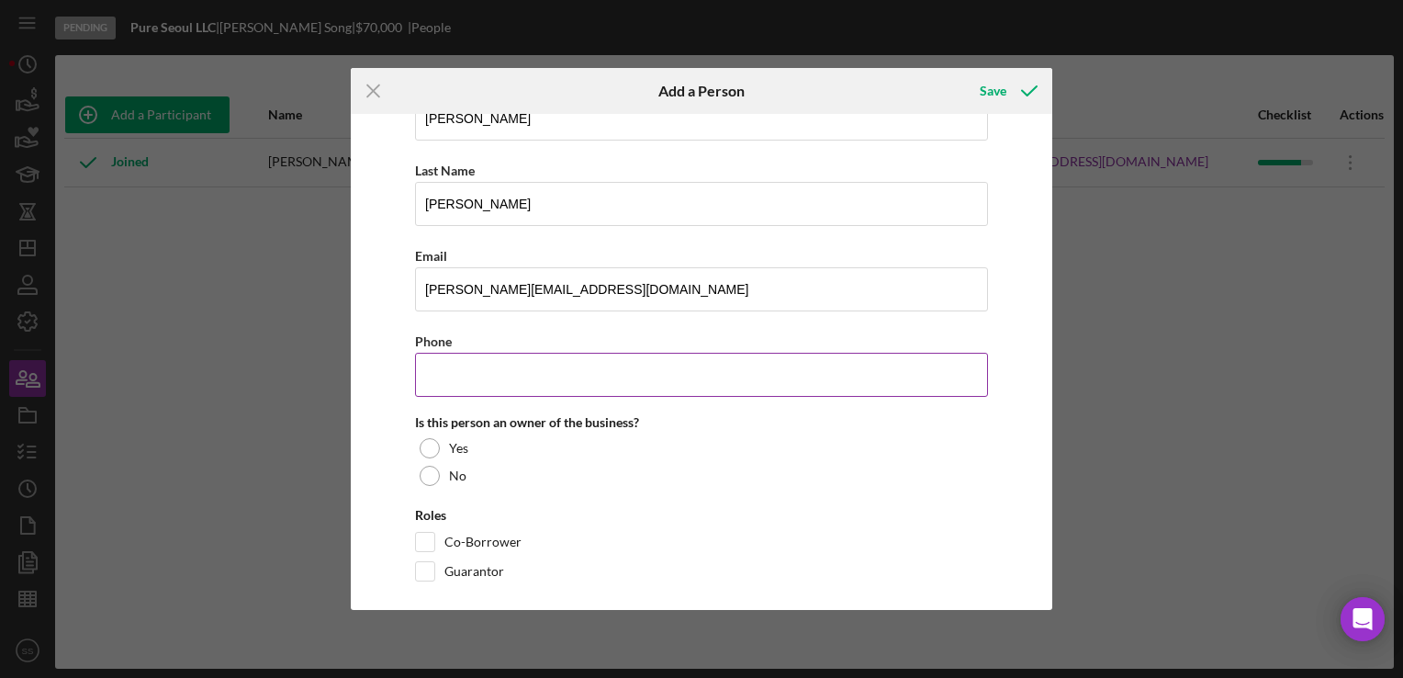
scroll to position [136, 0]
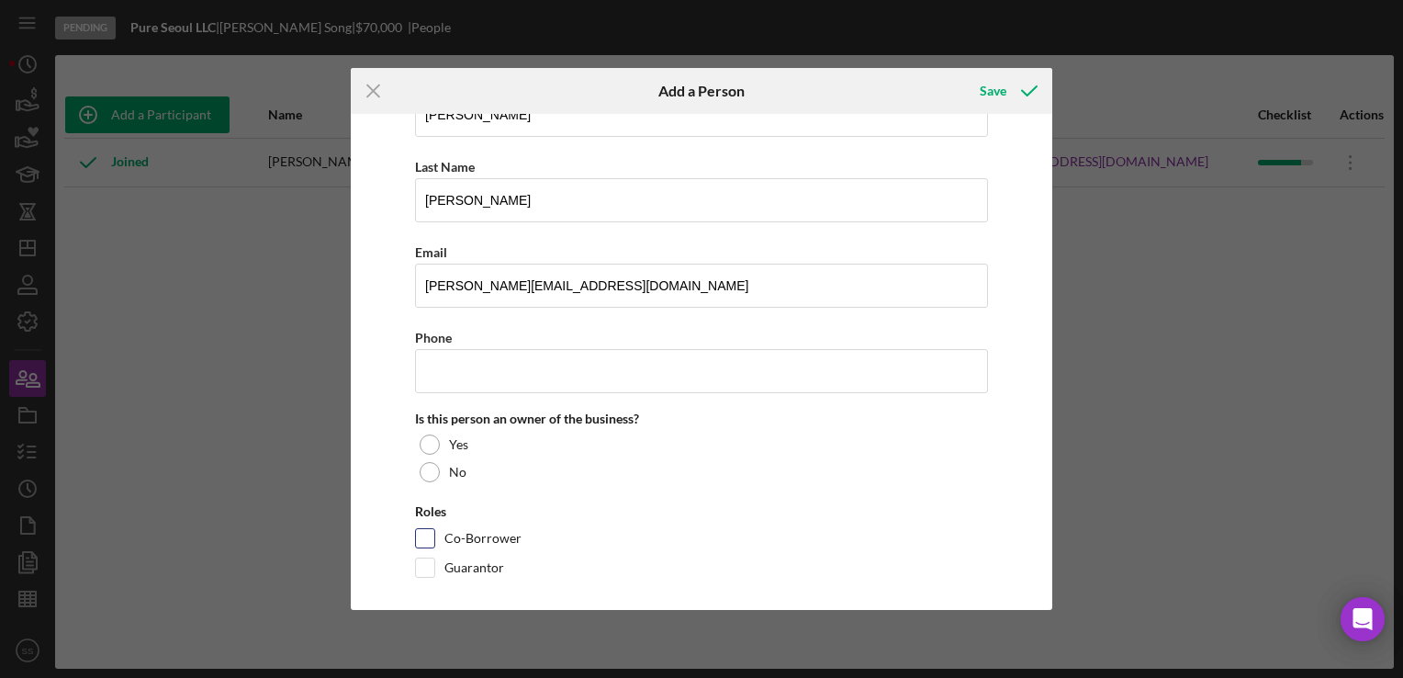
click at [608, 548] on div "Co-Borrower" at bounding box center [701, 542] width 573 height 29
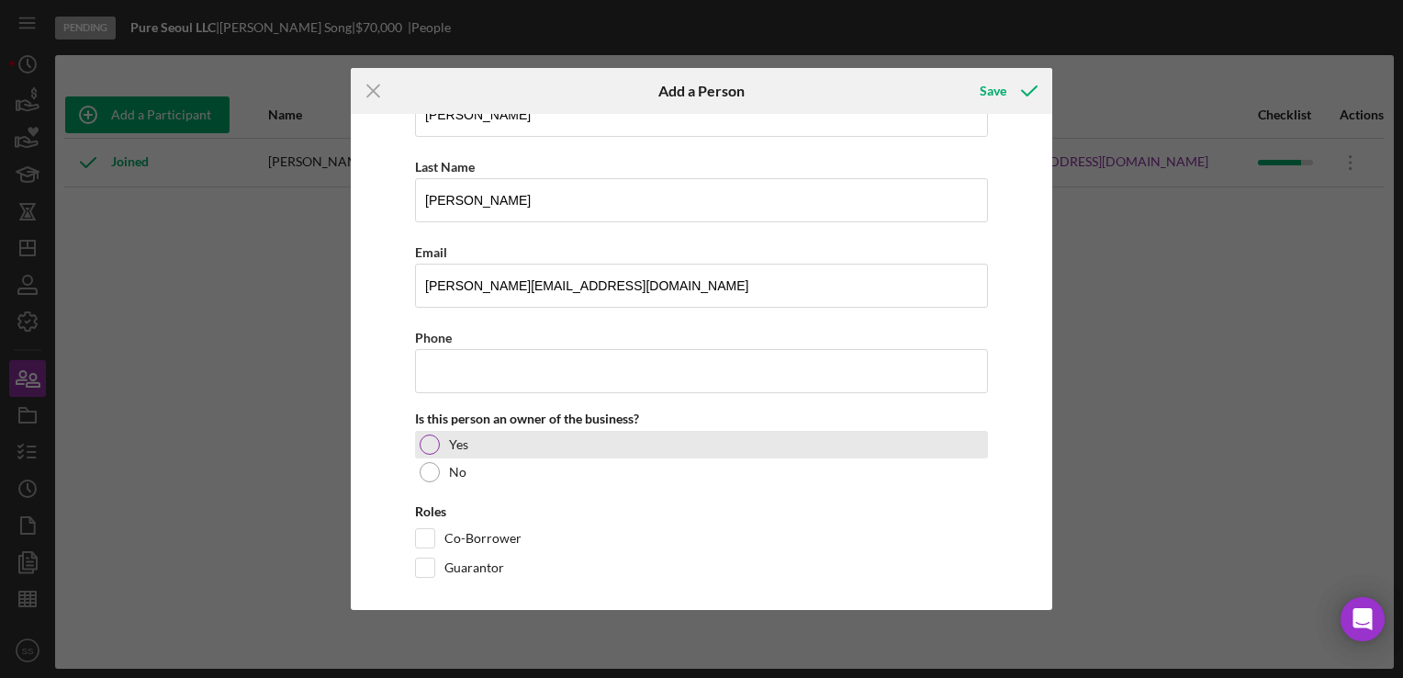
click at [421, 439] on div at bounding box center [430, 444] width 20 height 20
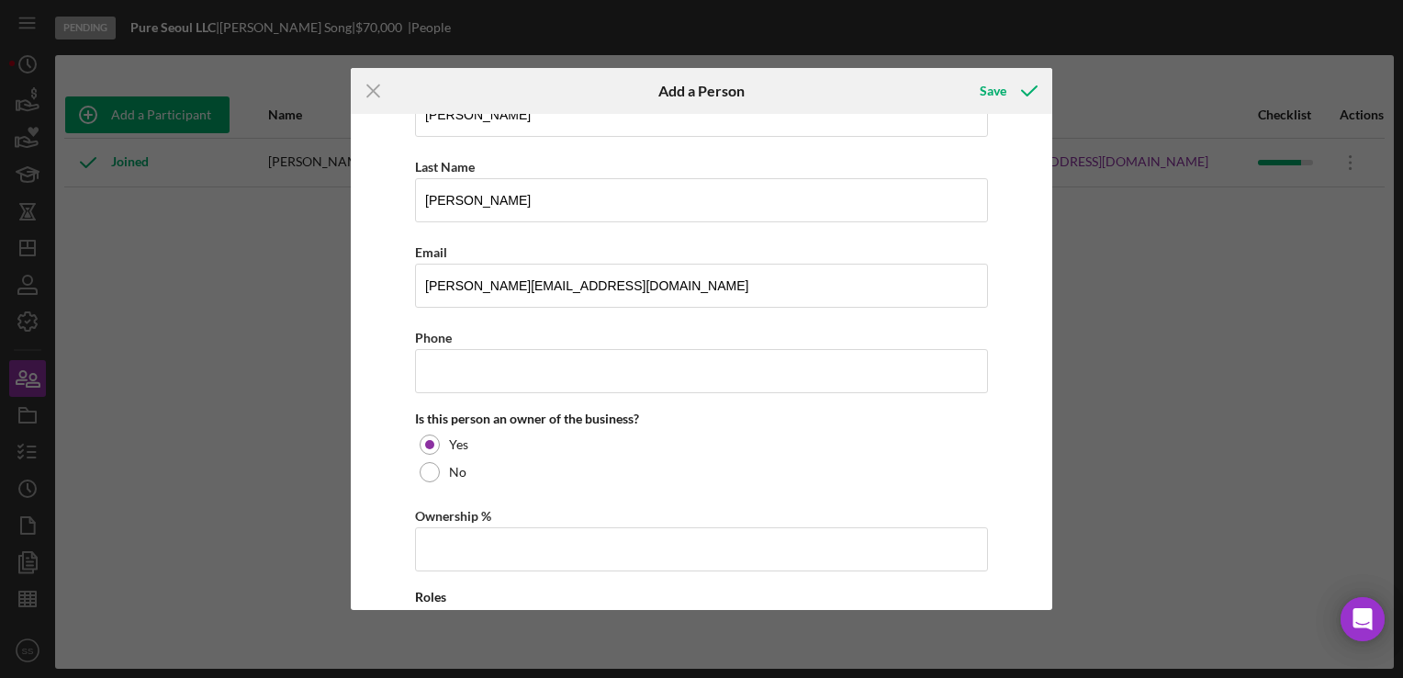
scroll to position [231, 0]
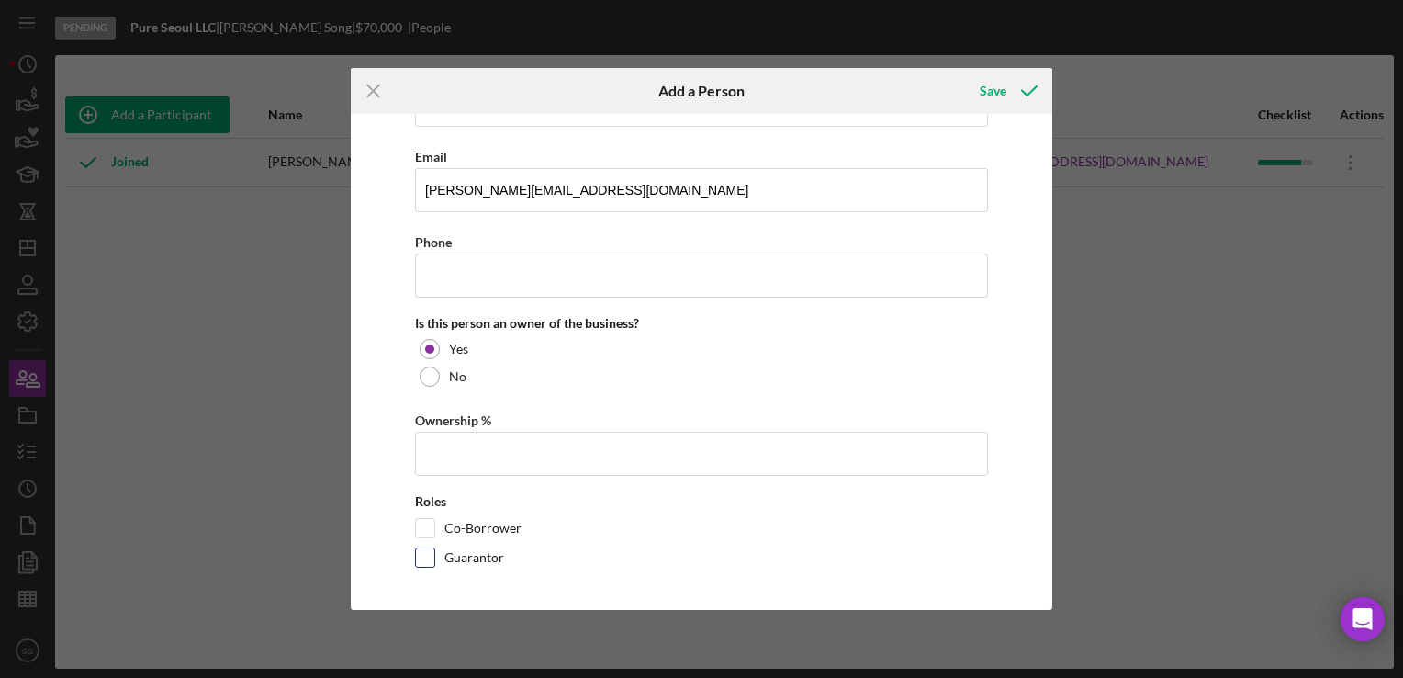
click at [417, 554] on input "Guarantor" at bounding box center [425, 557] width 18 height 18
checkbox input "true"
click at [1000, 79] on div "Save" at bounding box center [993, 91] width 27 height 37
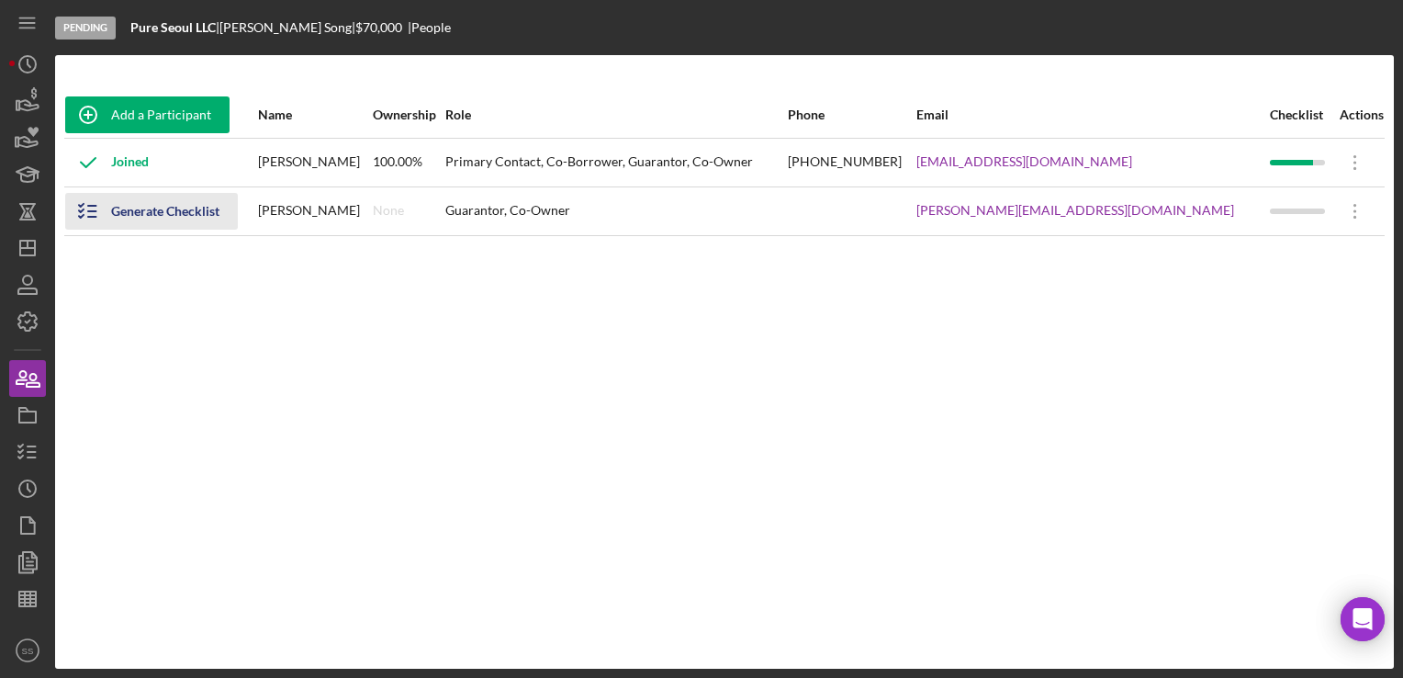
click at [136, 215] on div "Generate Checklist" at bounding box center [165, 211] width 108 height 37
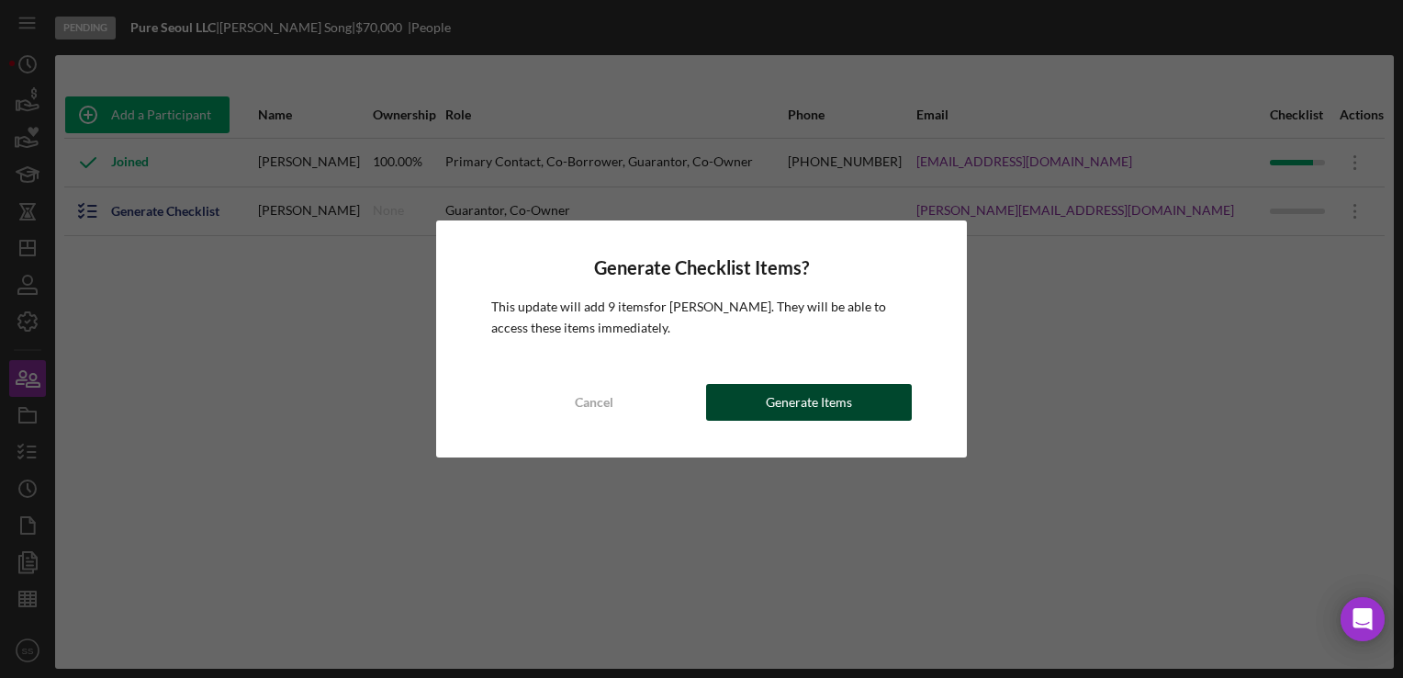
click at [804, 416] on div "Generate Items" at bounding box center [809, 402] width 86 height 37
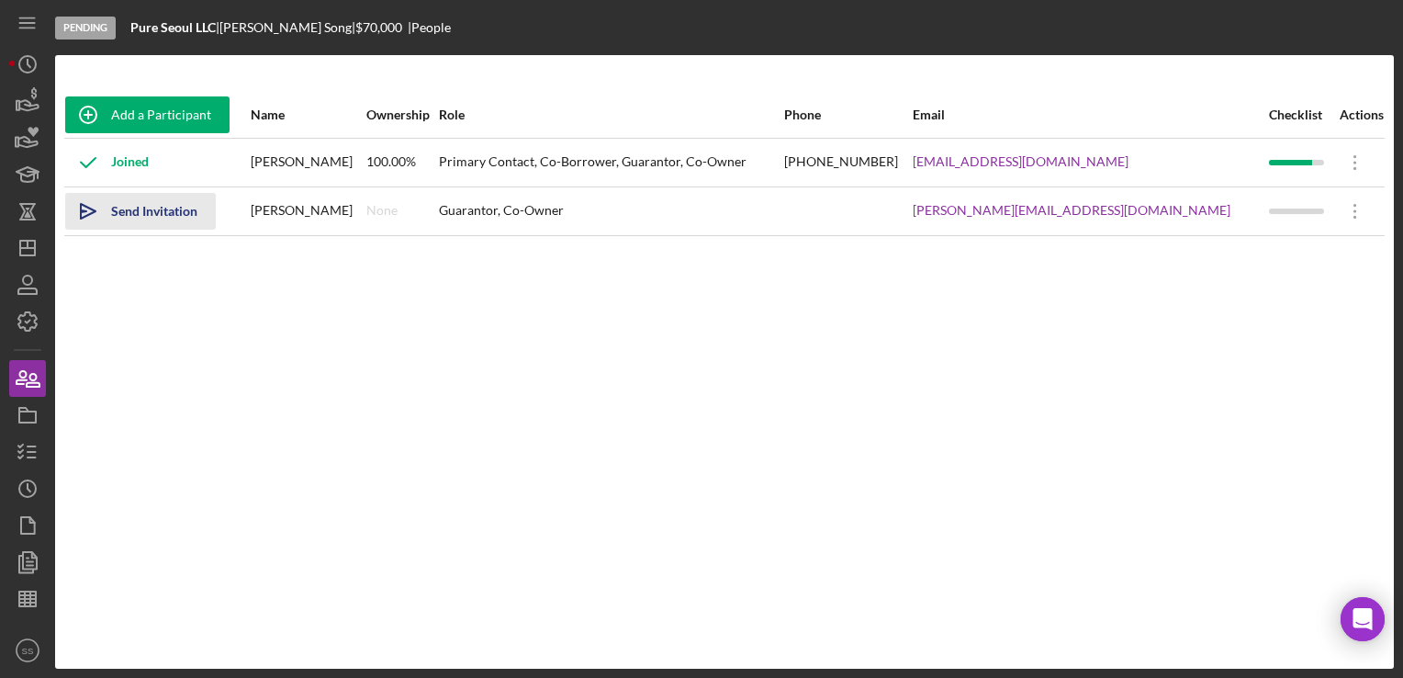
click at [148, 209] on div "Send Invitation" at bounding box center [154, 211] width 86 height 37
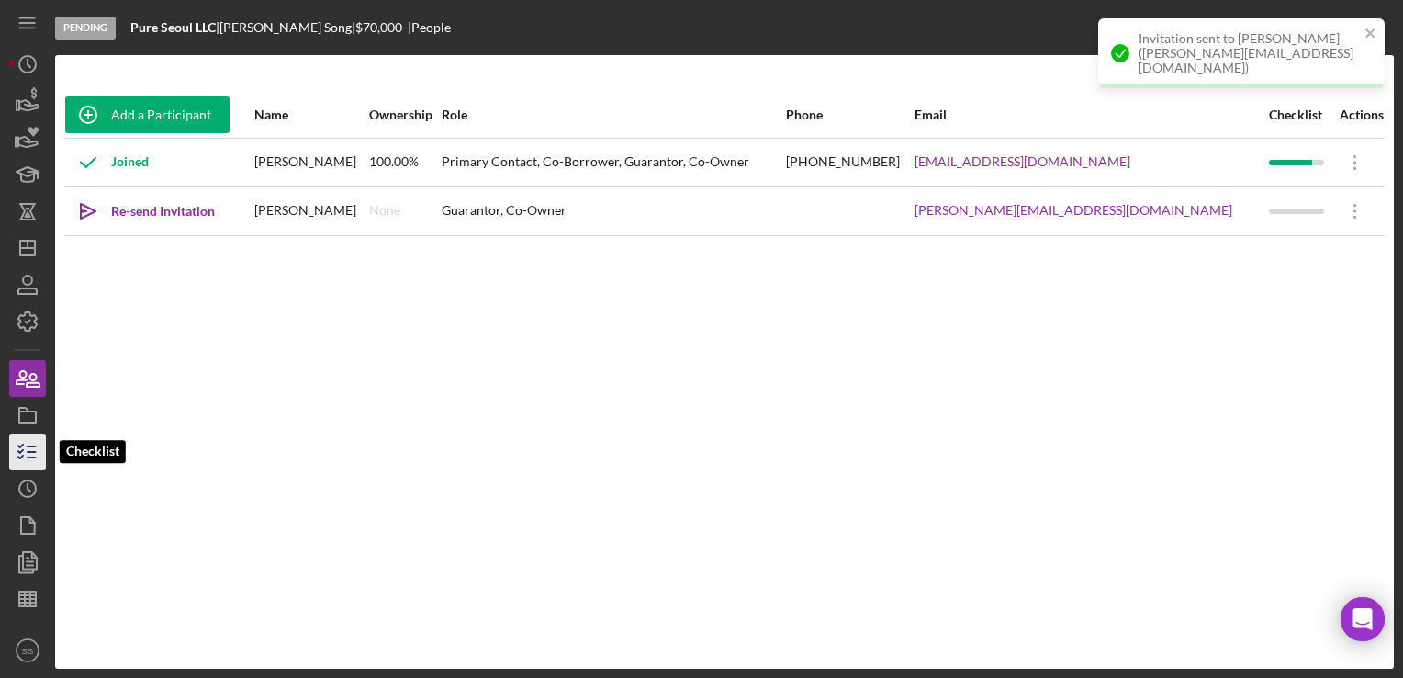
click at [24, 461] on icon "button" at bounding box center [28, 452] width 46 height 46
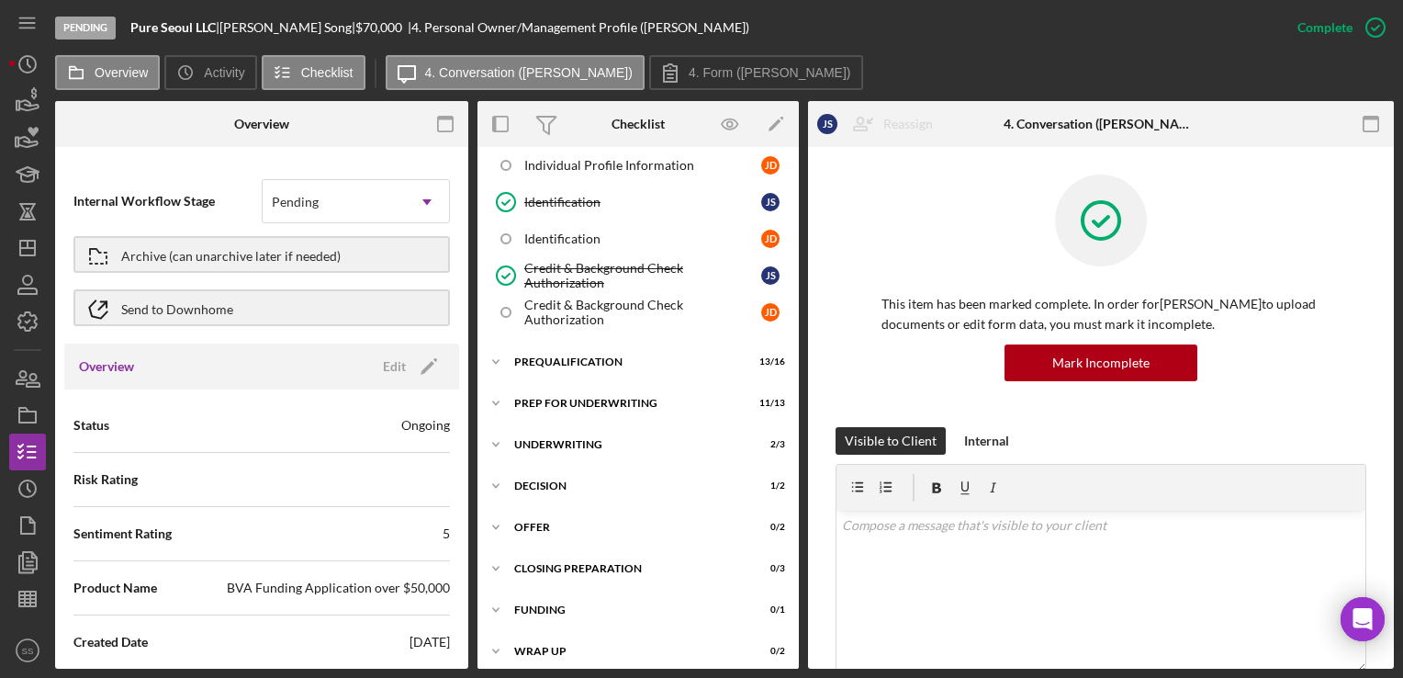
scroll to position [348, 0]
click at [587, 361] on div "Prequalification" at bounding box center [645, 362] width 262 height 11
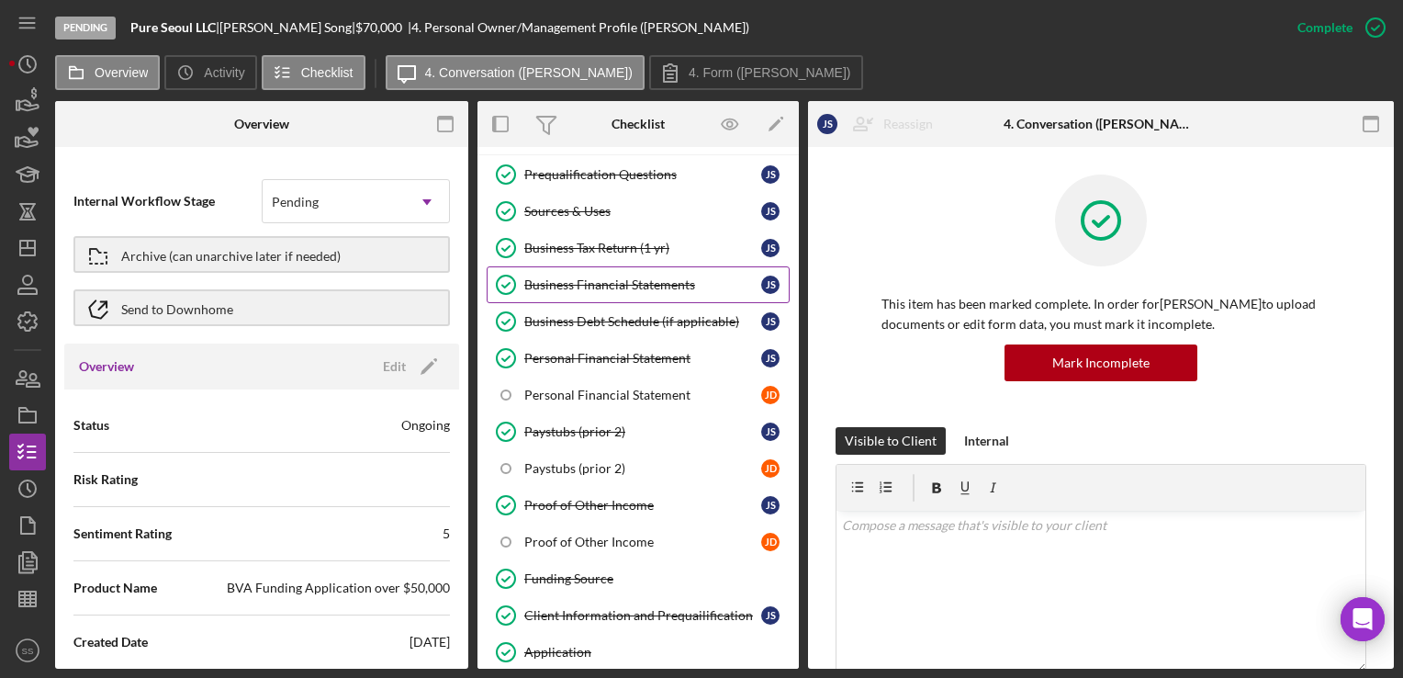
scroll to position [576, 0]
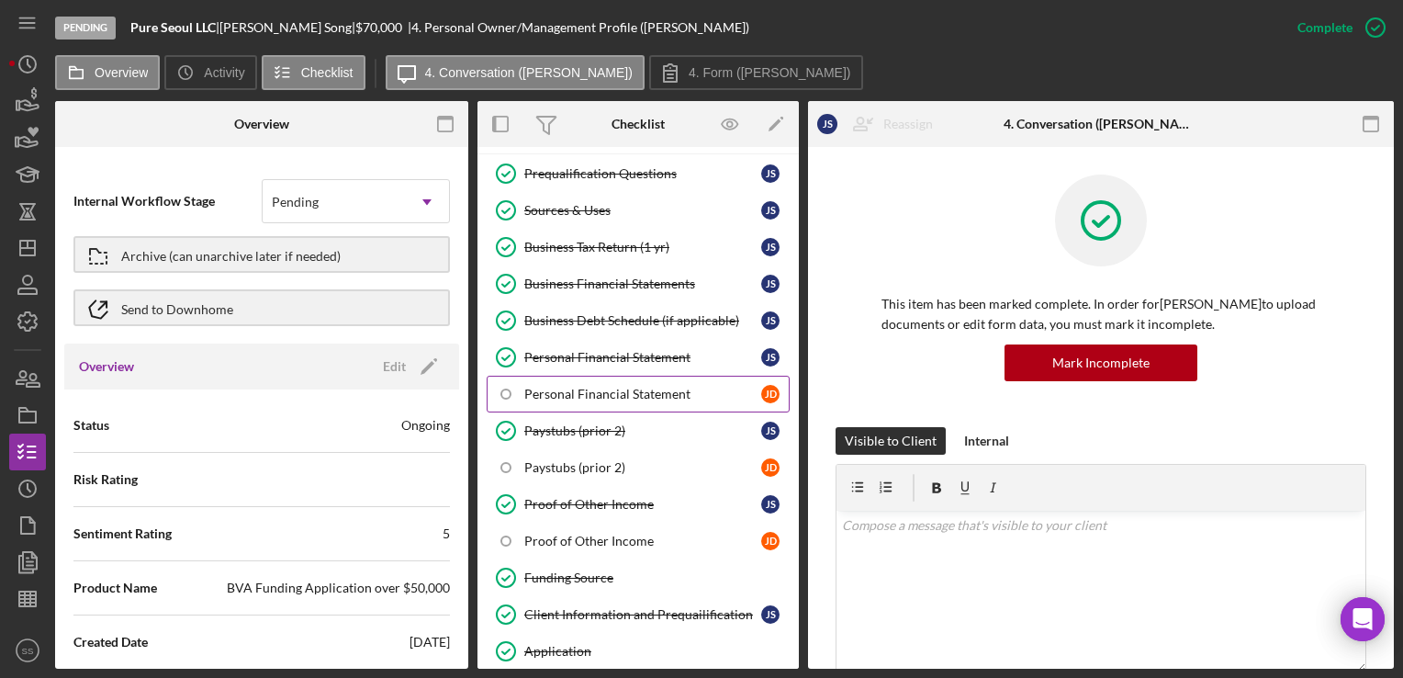
click at [661, 391] on div "Personal Financial Statement" at bounding box center [642, 394] width 237 height 15
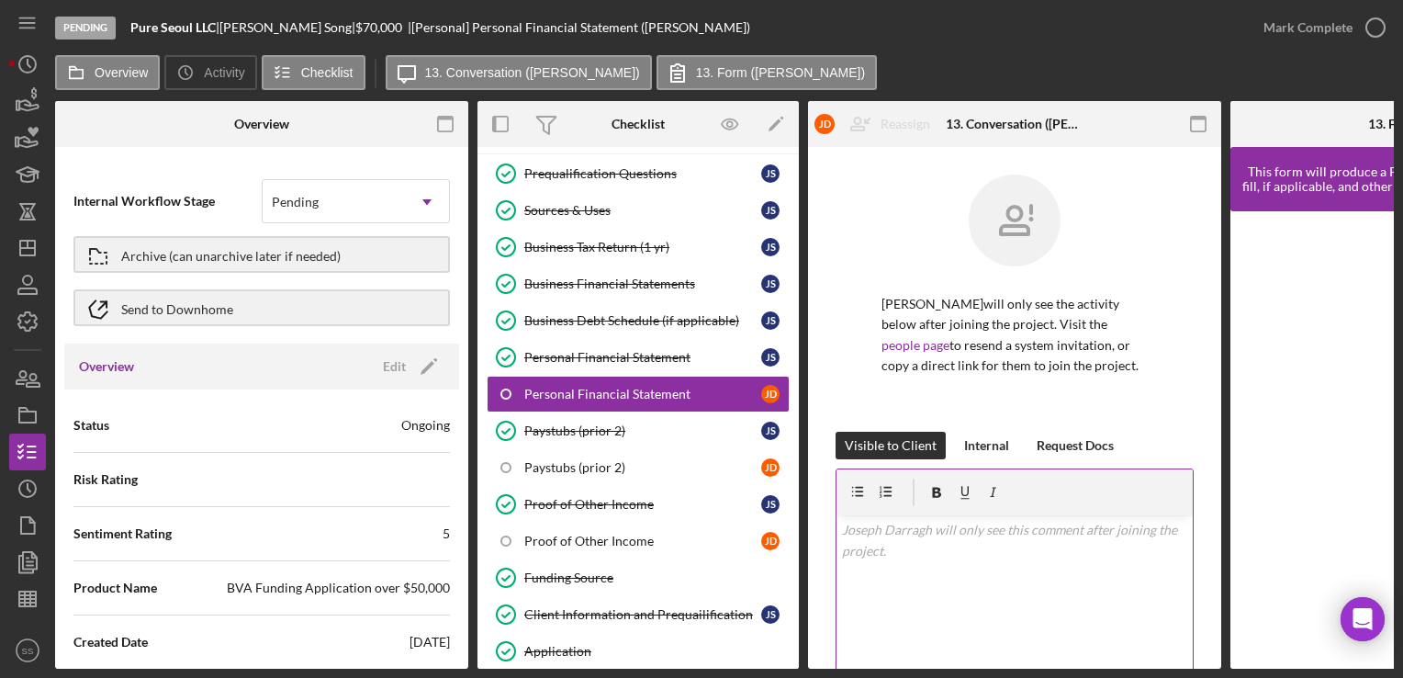
click at [955, 556] on div "v Color teal Color pink Remove color Add row above Add row below Add column bef…" at bounding box center [1015, 595] width 356 height 161
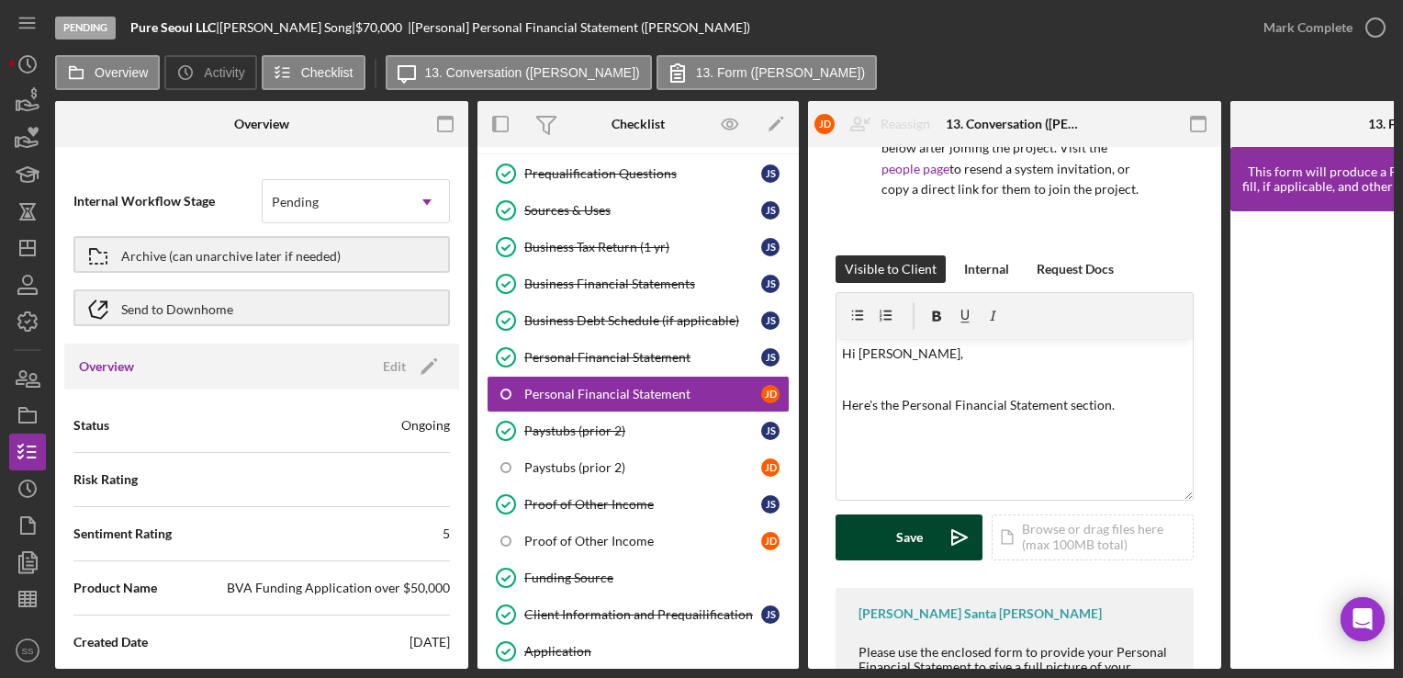
click at [918, 543] on div "Save" at bounding box center [909, 537] width 27 height 46
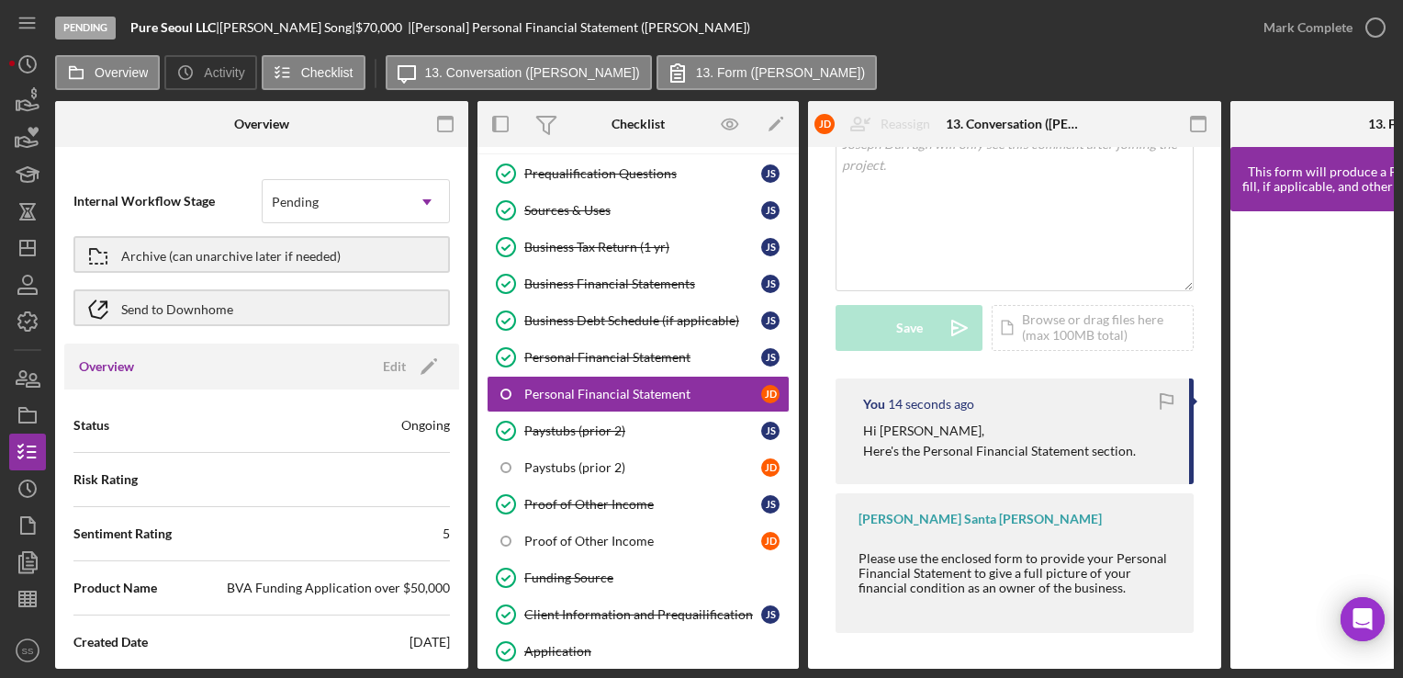
scroll to position [390, 0]
click at [20, 384] on icon "button" at bounding box center [22, 377] width 10 height 13
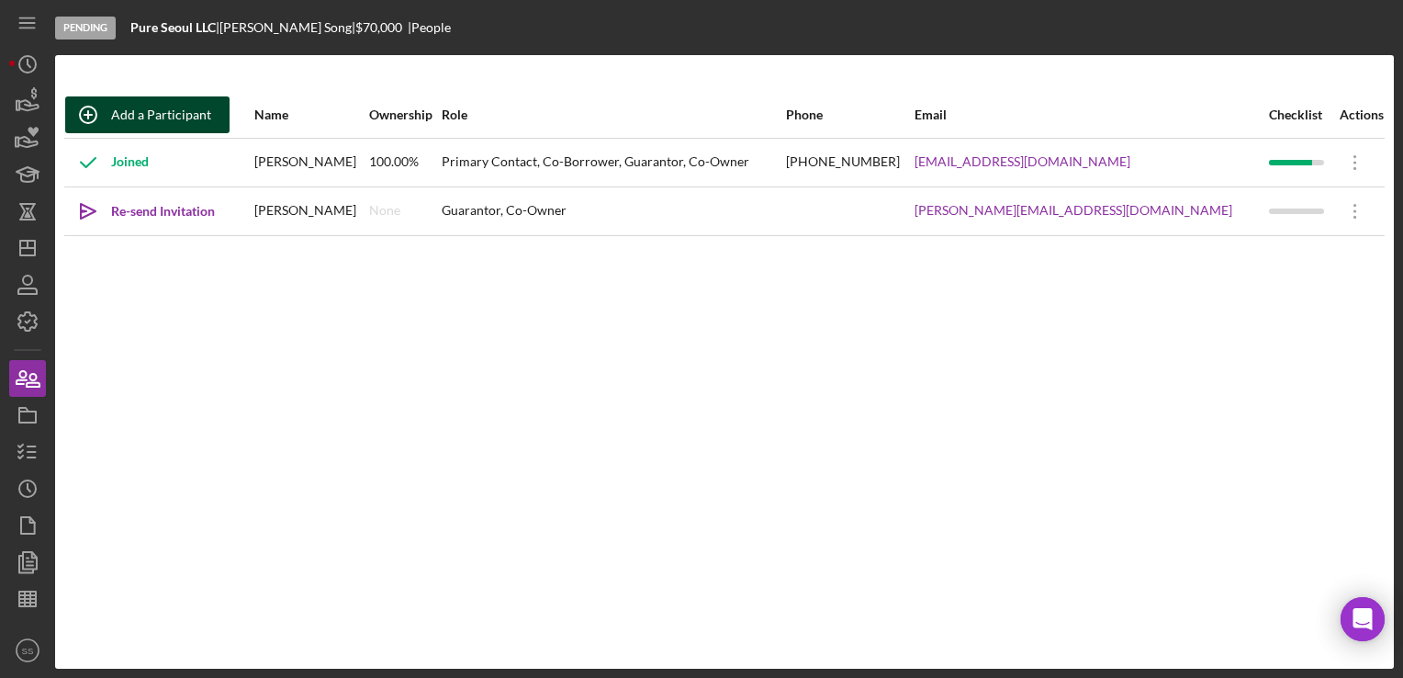
click at [131, 129] on div "Add a Participant" at bounding box center [161, 114] width 100 height 37
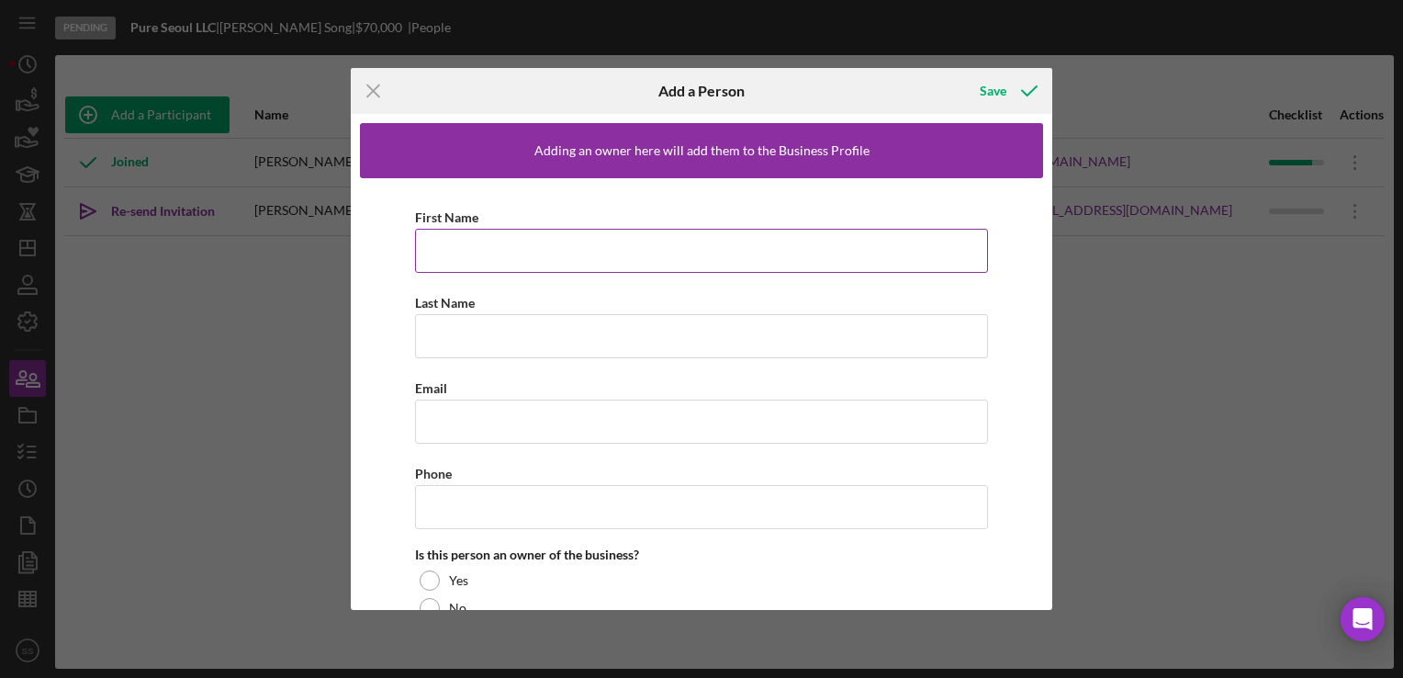
click at [585, 242] on input "First Name" at bounding box center [701, 251] width 573 height 44
type input "[PERSON_NAME]"
paste input "[PERSON_NAME][EMAIL_ADDRESS][DOMAIN_NAME]"
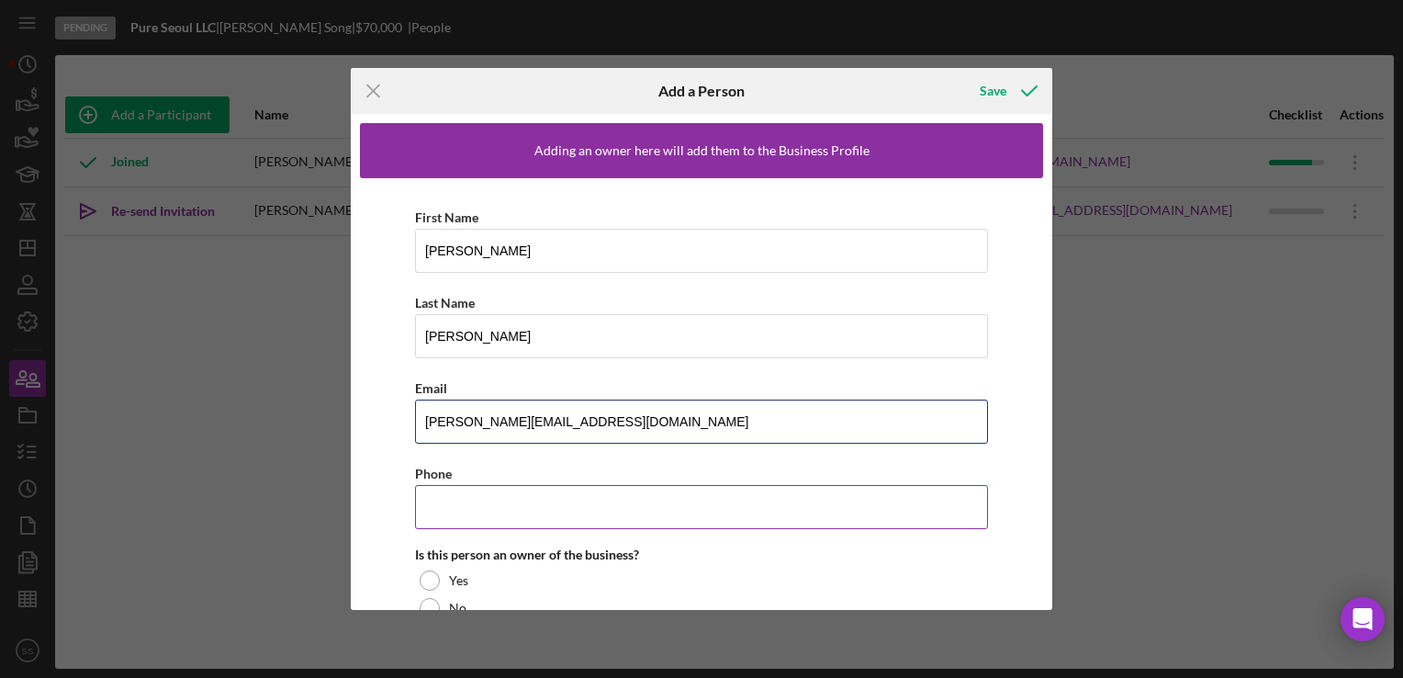
scroll to position [147, 0]
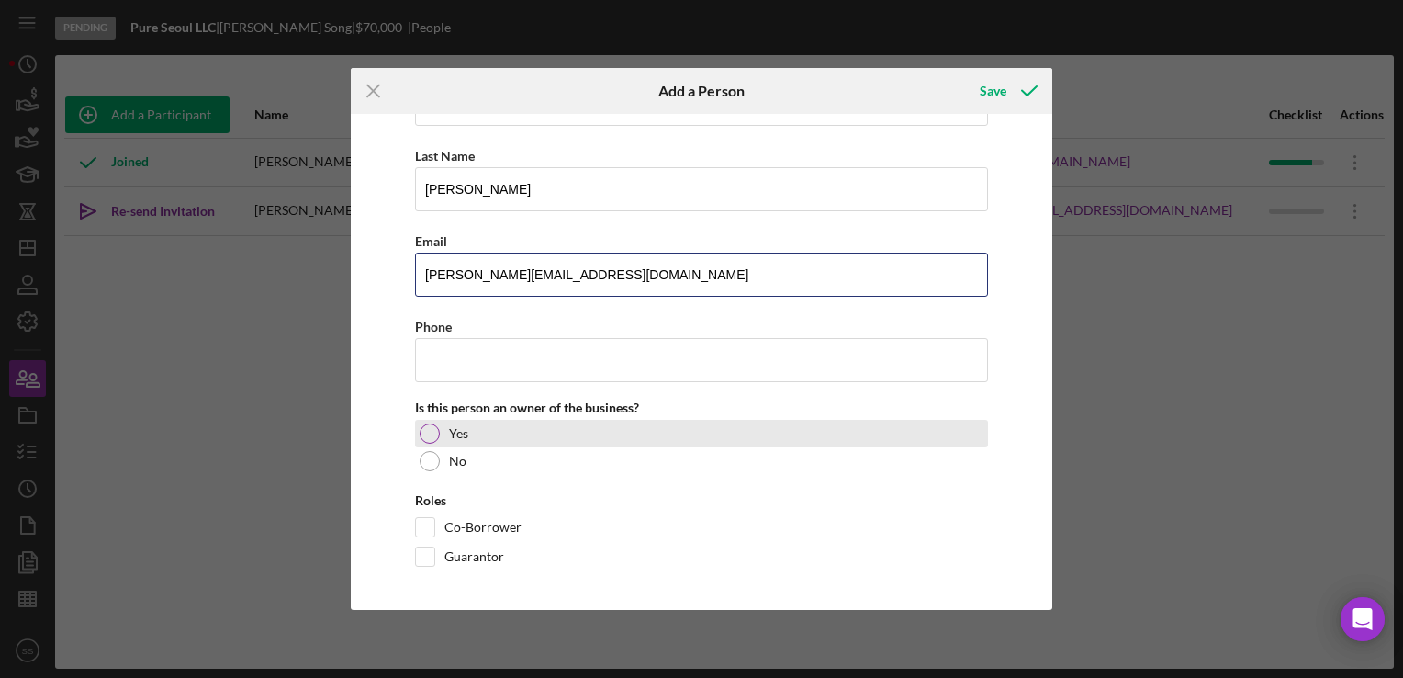
type input "[PERSON_NAME][EMAIL_ADDRESS][DOMAIN_NAME]"
click at [421, 427] on div at bounding box center [430, 433] width 20 height 20
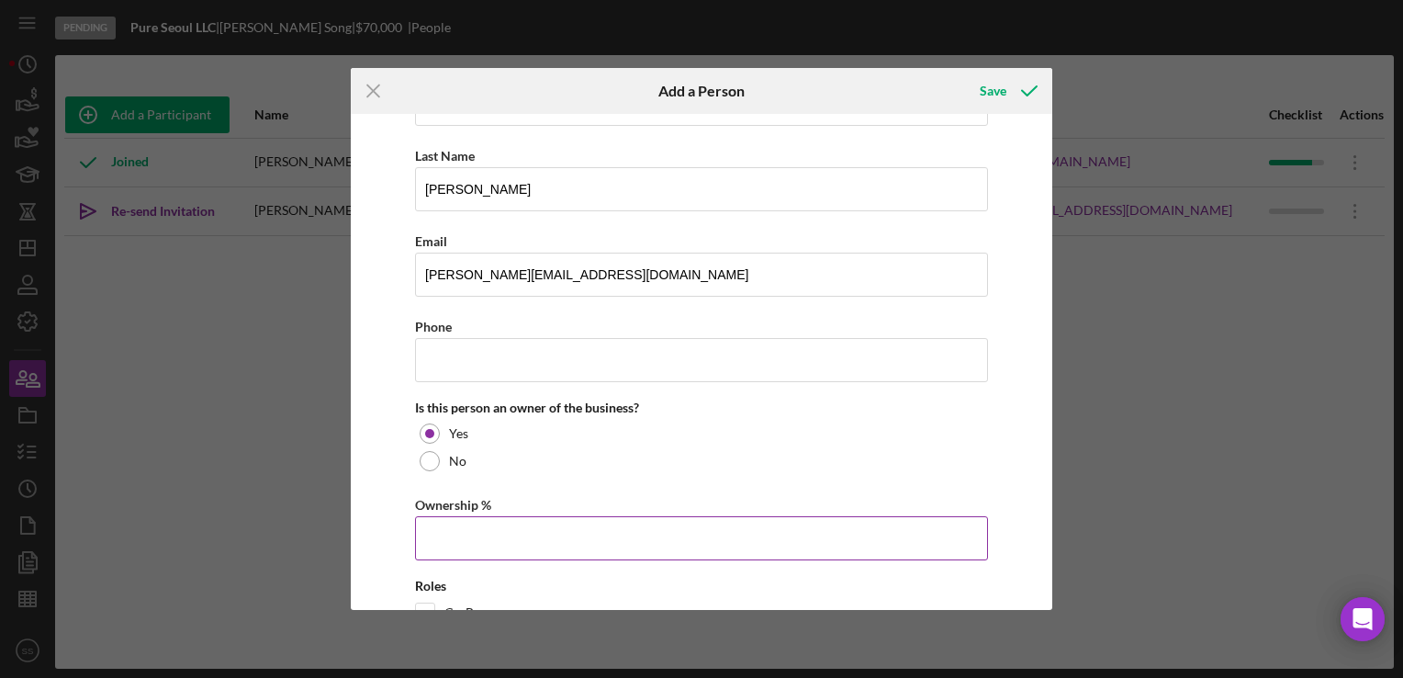
scroll to position [231, 0]
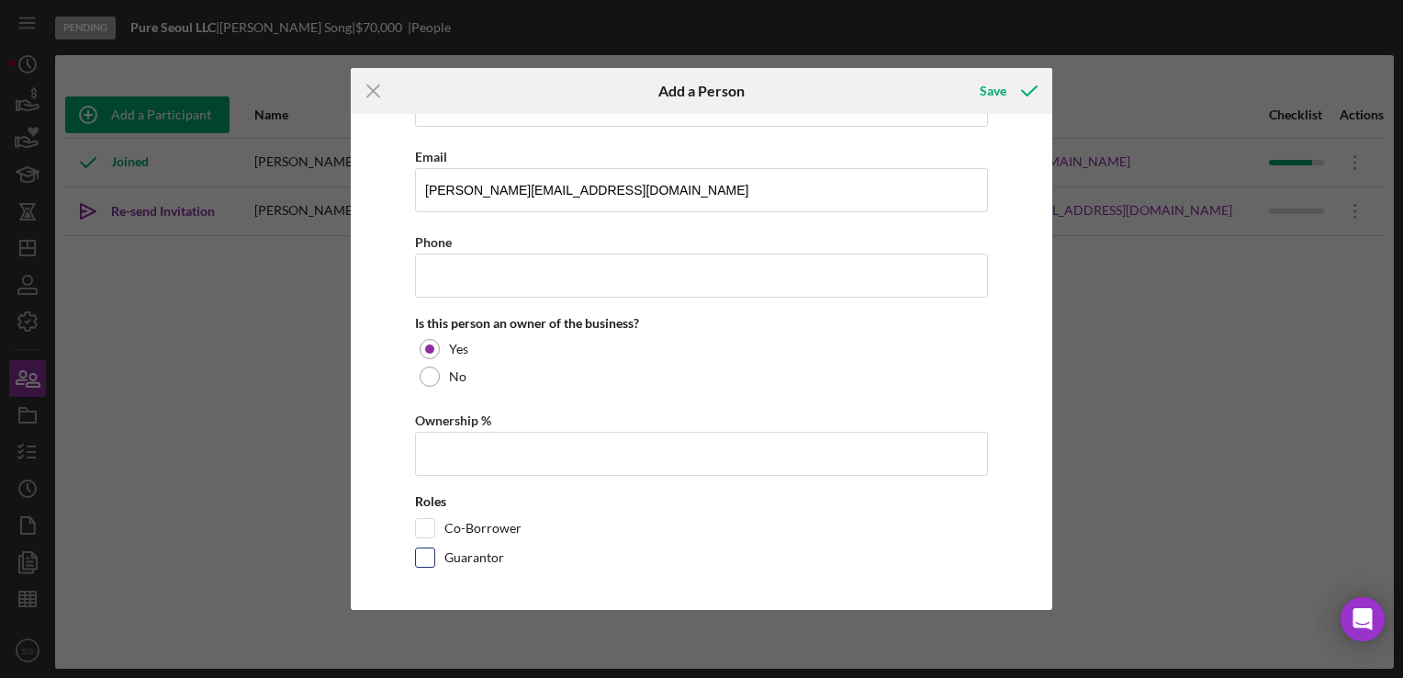
click at [426, 552] on input "Guarantor" at bounding box center [425, 557] width 18 height 18
checkbox input "true"
click at [1031, 96] on icon "button" at bounding box center [1029, 91] width 46 height 46
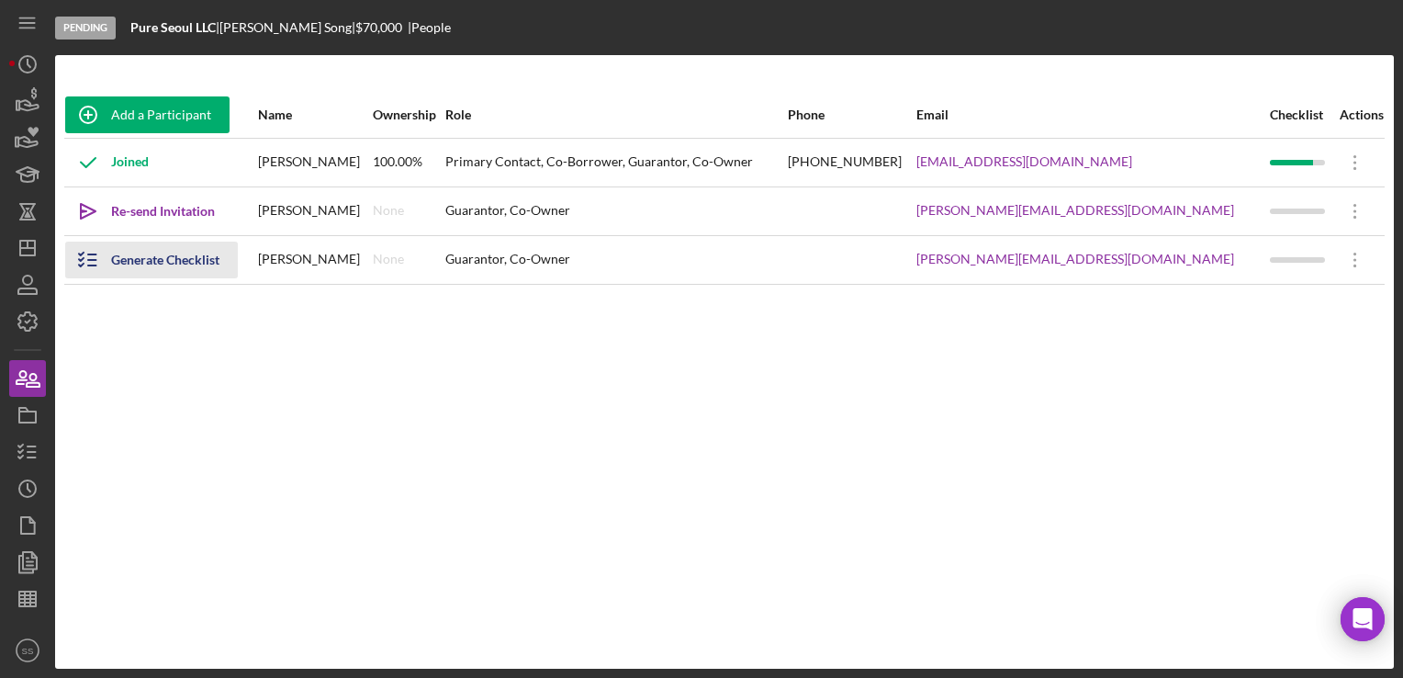
click at [172, 260] on div "Generate Checklist" at bounding box center [165, 260] width 108 height 37
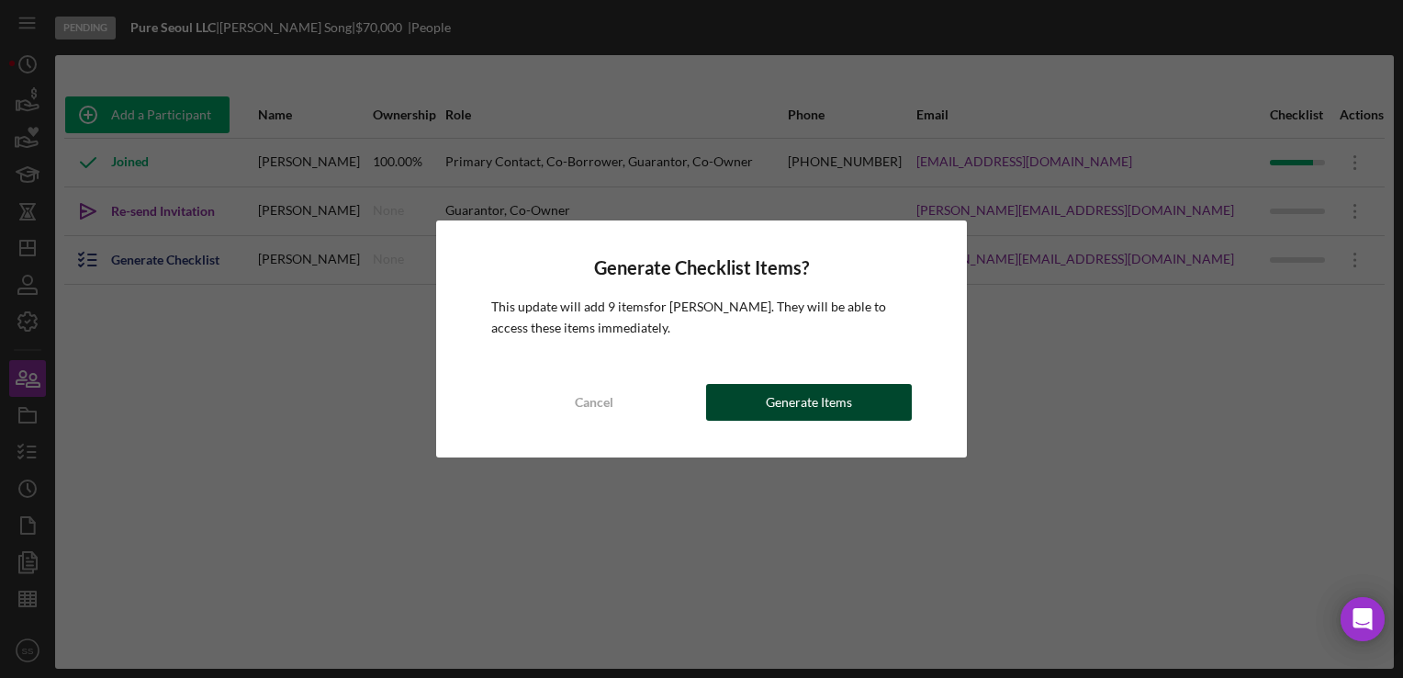
click at [779, 408] on div "Generate Items" at bounding box center [809, 402] width 86 height 37
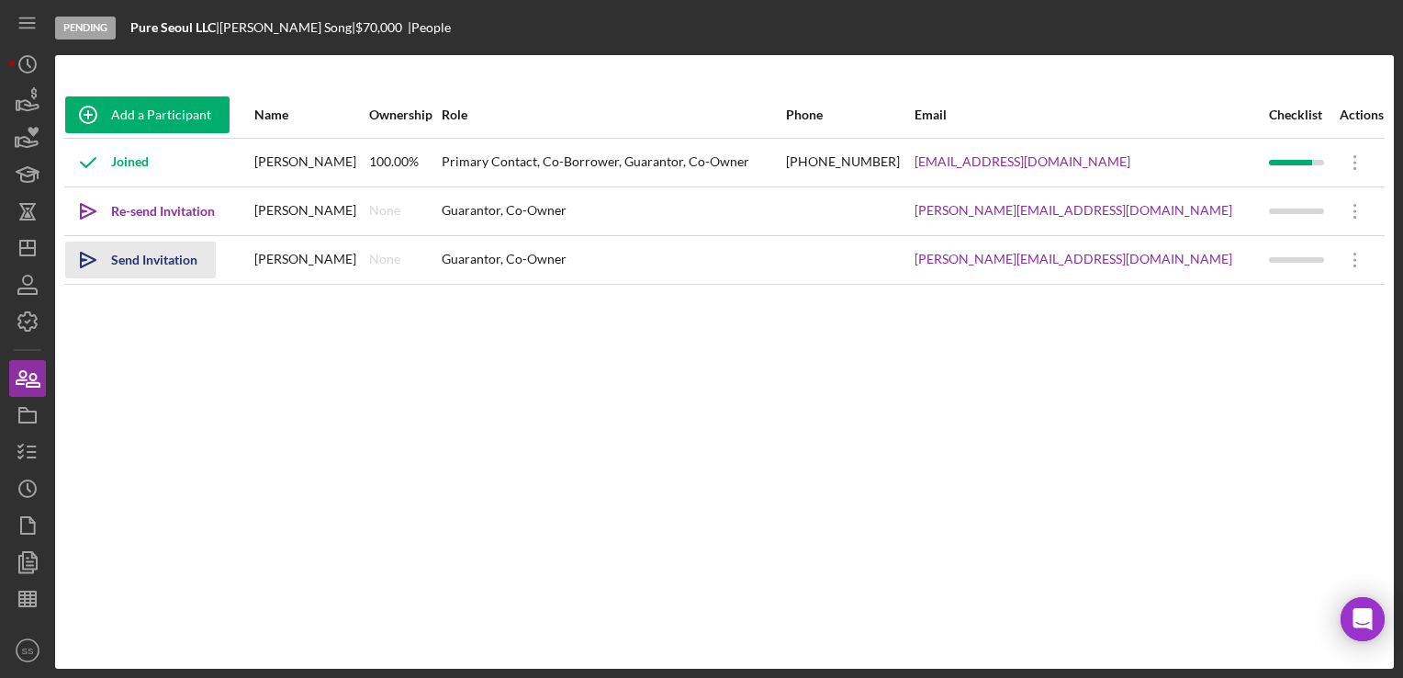
click at [106, 263] on icon "Icon/icon-invite-send" at bounding box center [88, 260] width 46 height 46
